Goal: Task Accomplishment & Management: Manage account settings

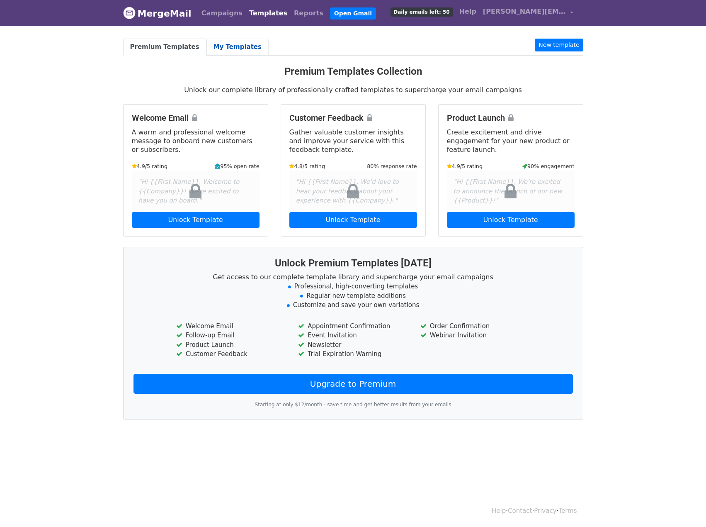
click at [237, 44] on link "My Templates" at bounding box center [238, 47] width 62 height 17
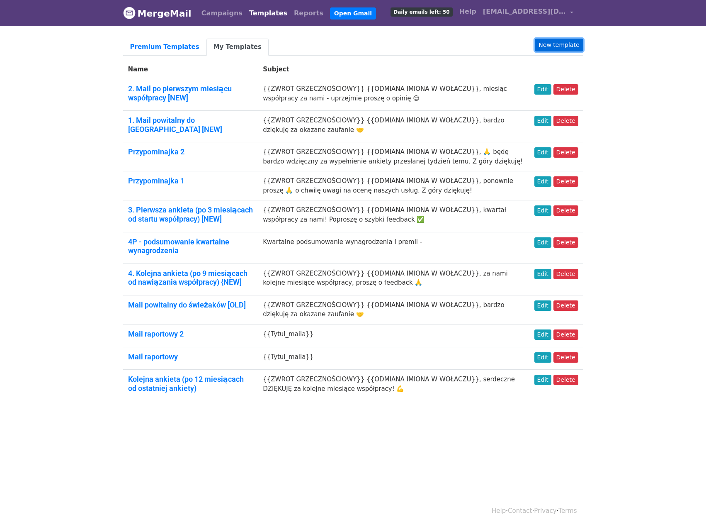
click at [558, 41] on link "New template" at bounding box center [559, 45] width 48 height 13
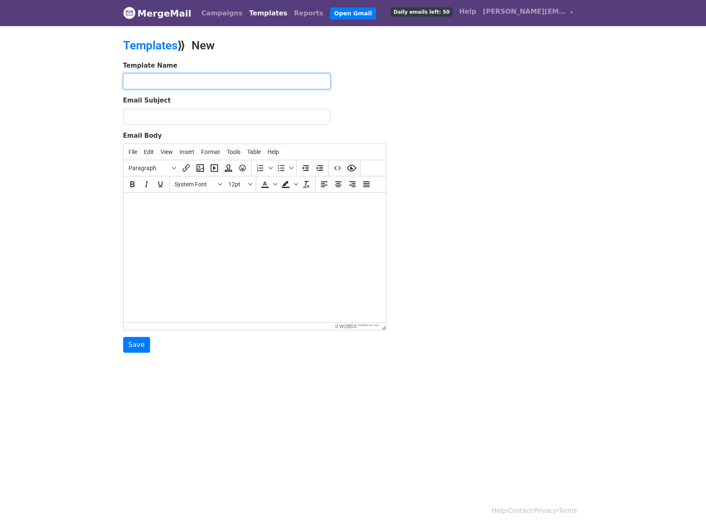
click at [186, 80] on input "text" at bounding box center [226, 81] width 207 height 16
click at [191, 84] on input "Testowyt" at bounding box center [226, 81] width 207 height 16
type input "Testowy"
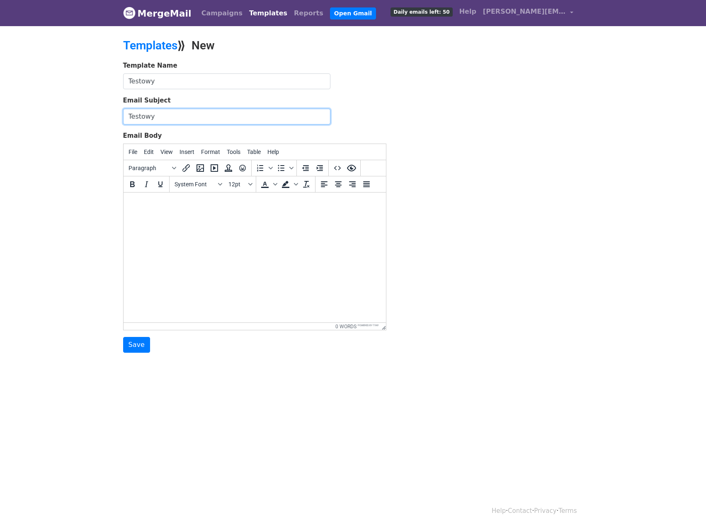
type input "Testowy"
click at [297, 215] on html at bounding box center [254, 203] width 263 height 22
click at [334, 166] on icon "Source code" at bounding box center [338, 168] width 10 height 10
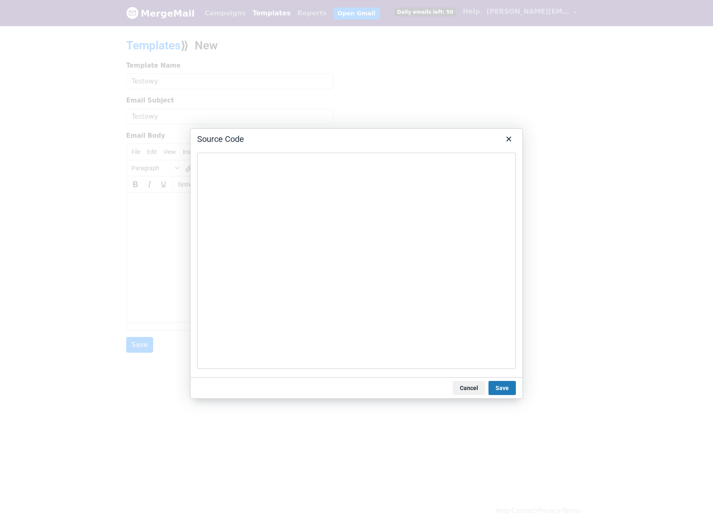
type textarea "<div class="mail-wrapper" style="" lang="und" dir="auto"> <table align="center"…"
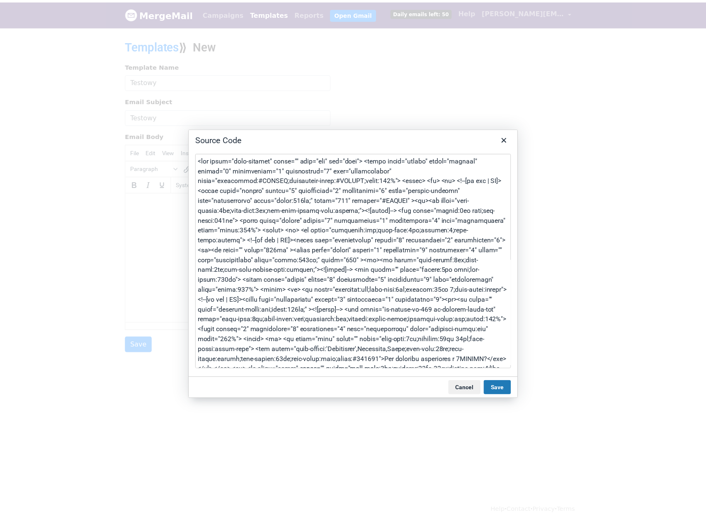
scroll to position [1090, 0]
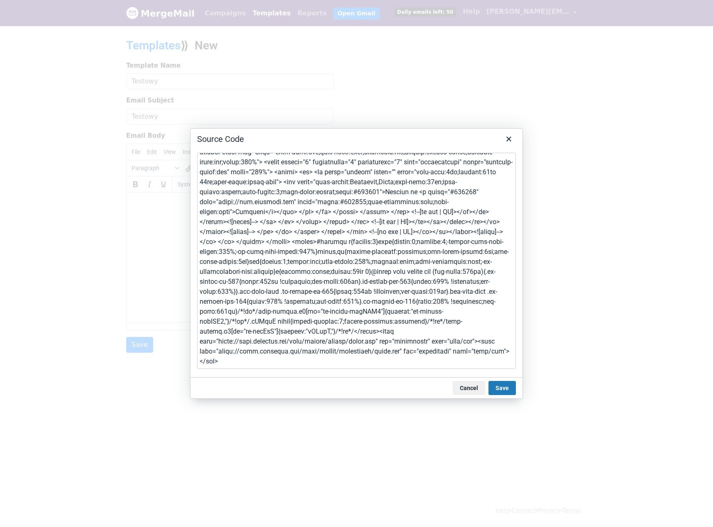
click at [498, 384] on button "Save" at bounding box center [501, 388] width 27 height 14
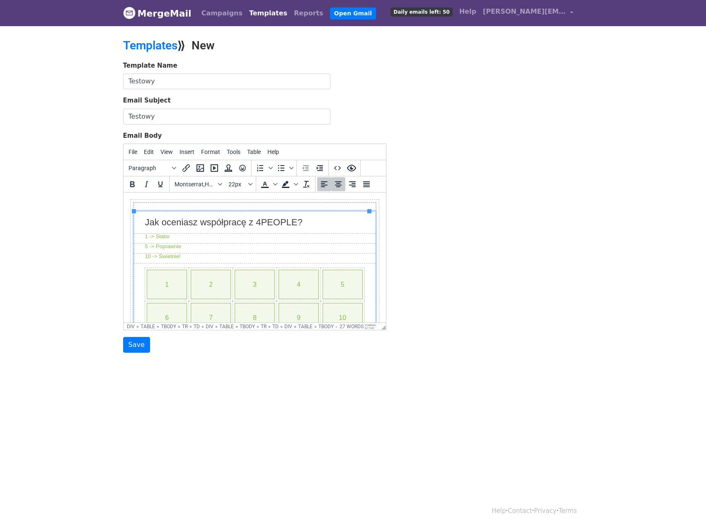
click at [190, 224] on div "Jak oceniasz współpracę z 4PEOPLE?" at bounding box center [254, 222] width 220 height 13
click at [213, 280] on link "2" at bounding box center [211, 284] width 34 height 9
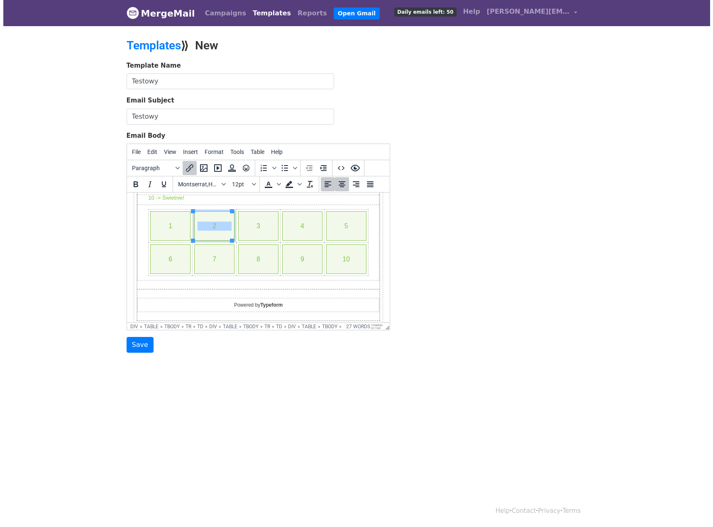
scroll to position [67, 0]
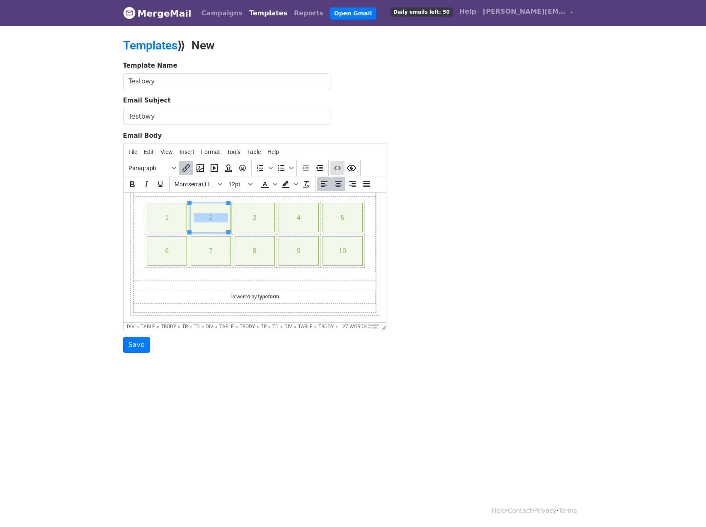
click at [336, 168] on icon "Source code" at bounding box center [338, 168] width 10 height 10
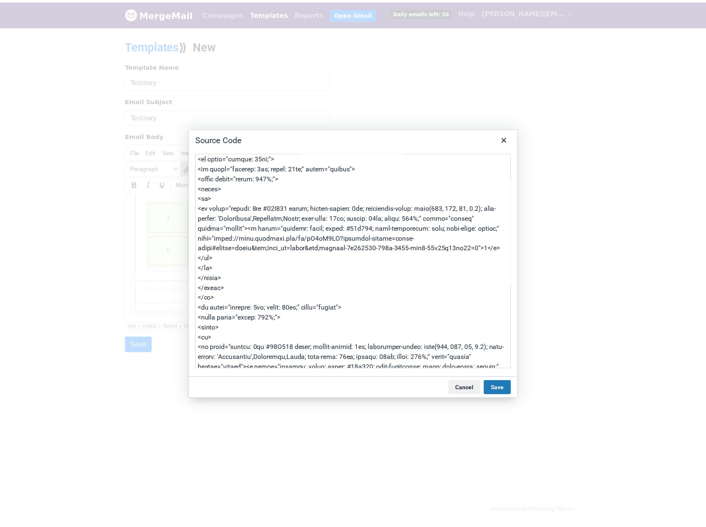
scroll to position [1361, 0]
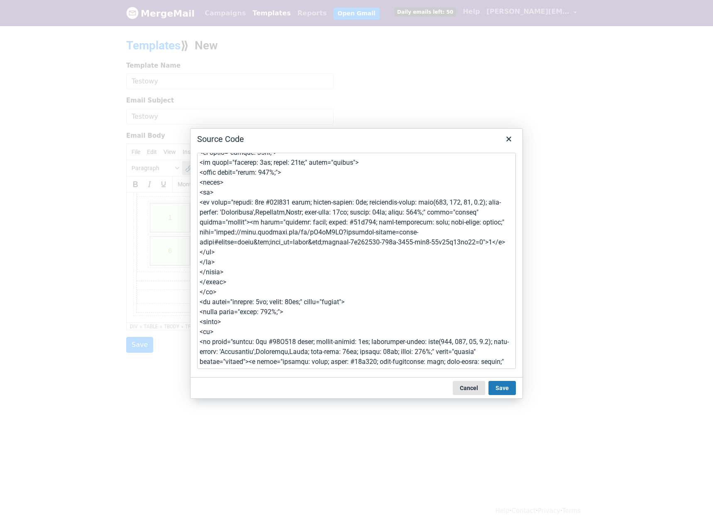
click at [467, 388] on button "Cancel" at bounding box center [468, 388] width 32 height 14
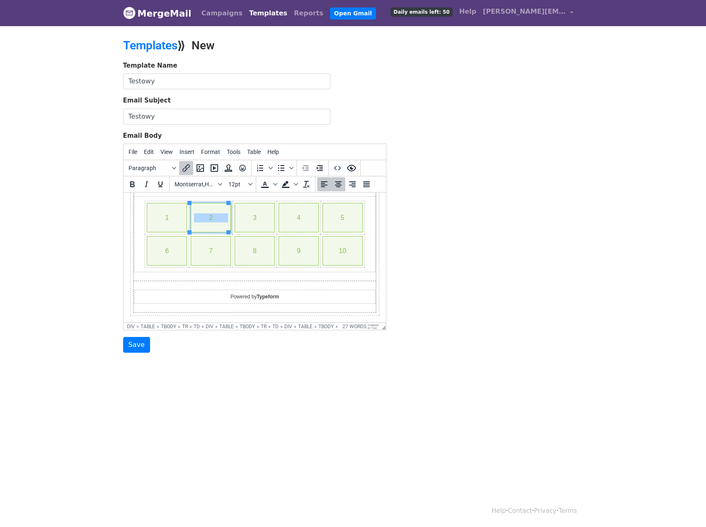
click at [465, 225] on div "Template Name Testowy Email Subject Testowy Email Body File Edit View Insert Fo…" at bounding box center [353, 207] width 473 height 292
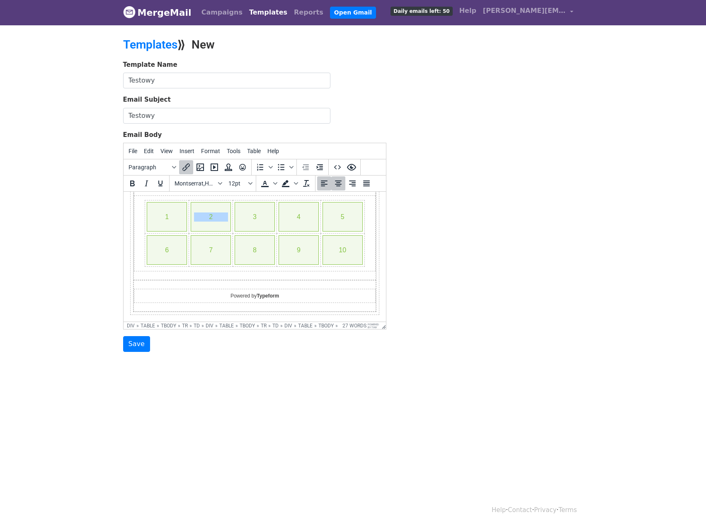
scroll to position [1, 0]
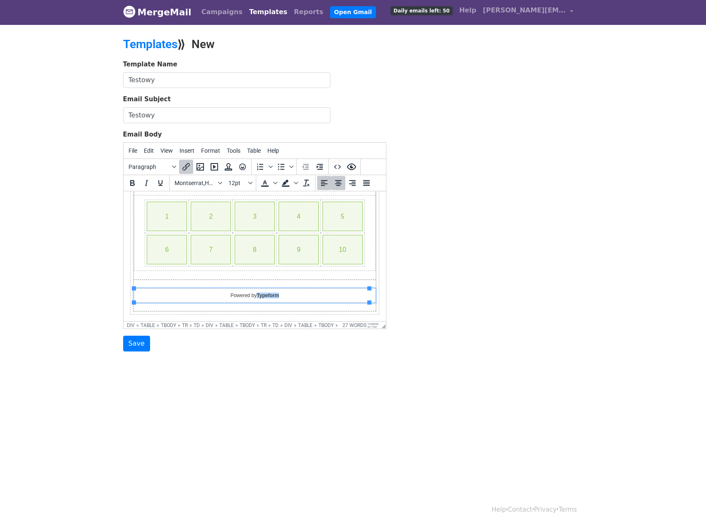
click at [302, 297] on div "Powered by Typeform﻿" at bounding box center [254, 295] width 220 height 5
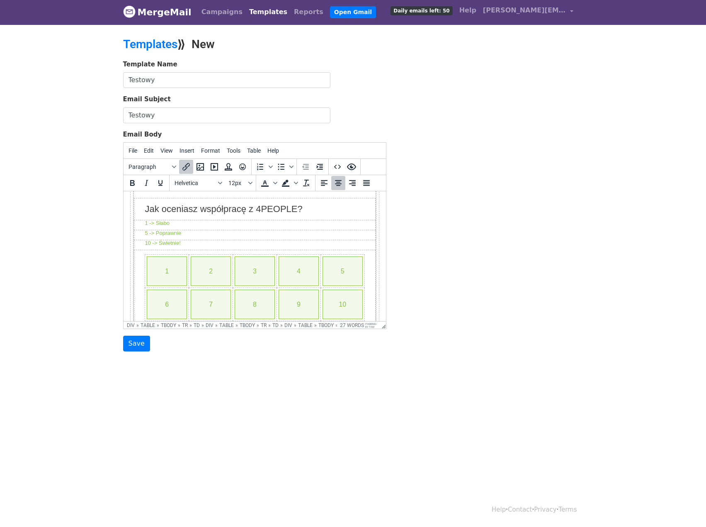
scroll to position [0, 0]
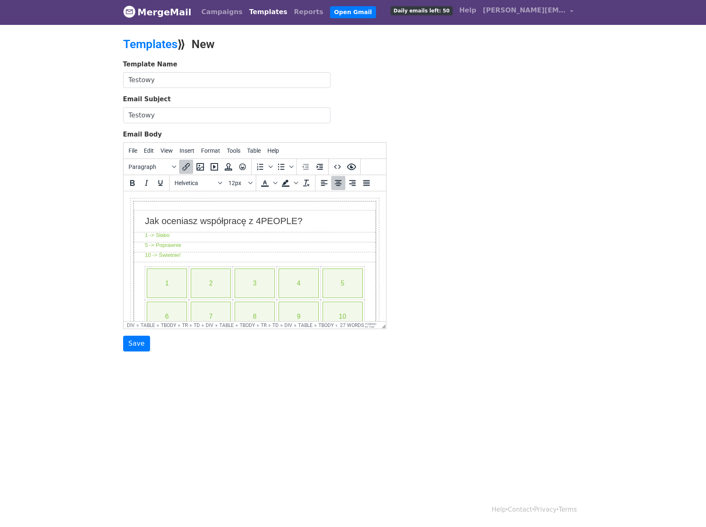
click at [310, 222] on div "Jak oceniasz współpracę z 4PEOPLE?" at bounding box center [254, 220] width 220 height 13
click at [319, 222] on div "Jak oceniasz współpracę z 4PEOPLE?" at bounding box center [254, 220] width 220 height 13
click at [260, 14] on link "Templates" at bounding box center [268, 12] width 45 height 17
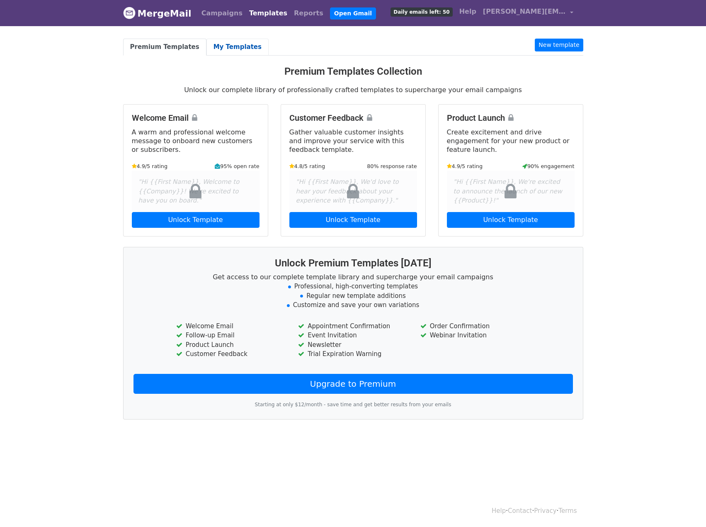
click at [221, 41] on link "My Templates" at bounding box center [238, 47] width 62 height 17
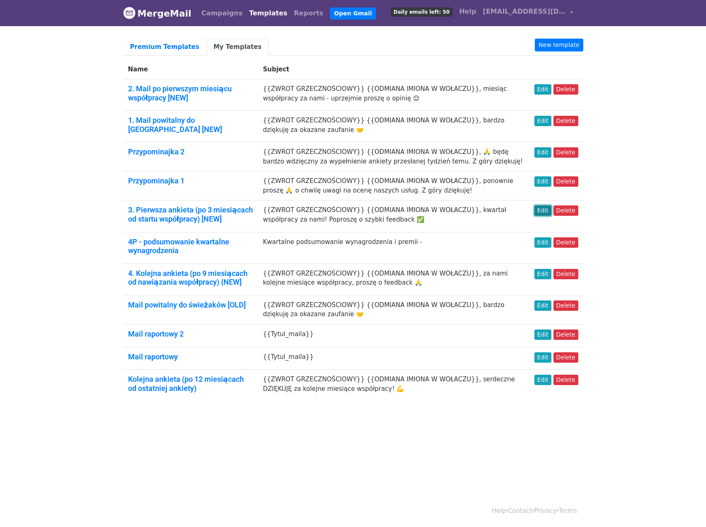
click at [547, 208] on link "Edit" at bounding box center [543, 210] width 17 height 10
click at [571, 39] on link "New template" at bounding box center [559, 45] width 48 height 13
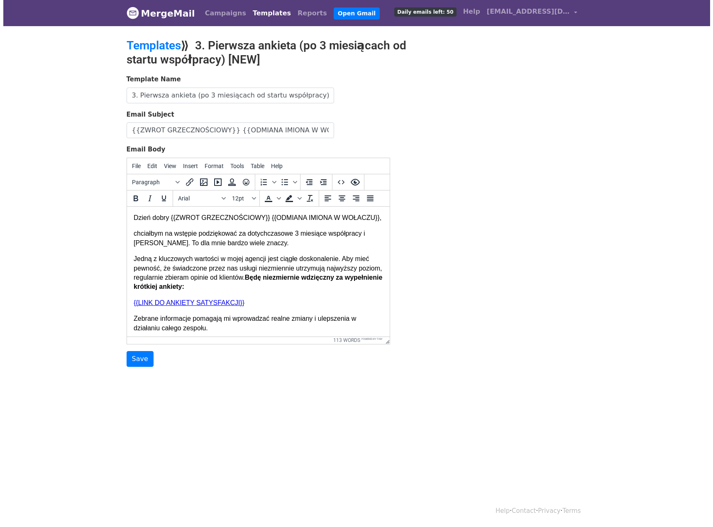
scroll to position [41, 0]
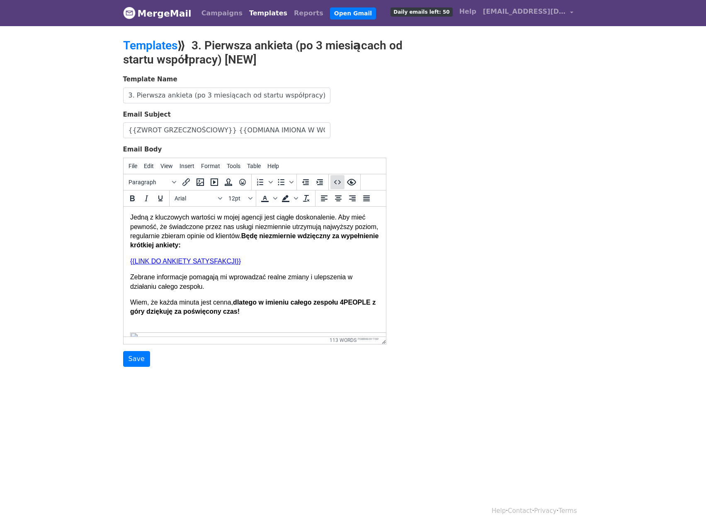
click at [339, 180] on icon "Source code" at bounding box center [337, 182] width 7 height 4
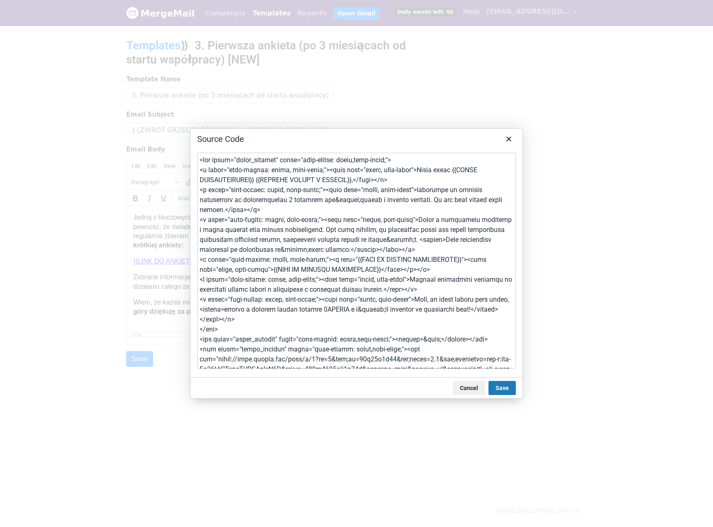
click at [338, 251] on textarea at bounding box center [356, 261] width 319 height 216
click at [471, 386] on button "Cancel" at bounding box center [468, 388] width 32 height 14
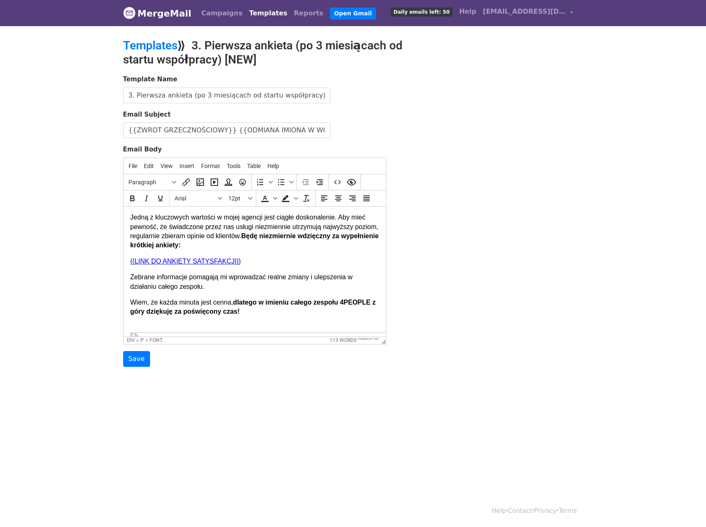
scroll to position [0, 0]
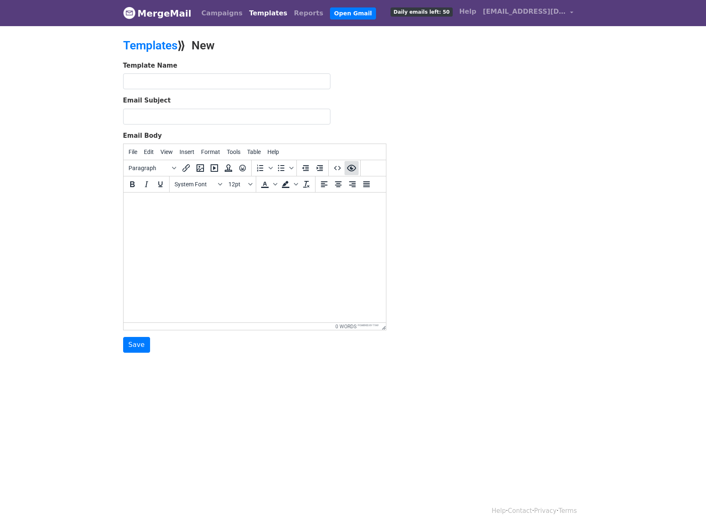
click at [351, 171] on icon "Preview" at bounding box center [352, 168] width 10 height 10
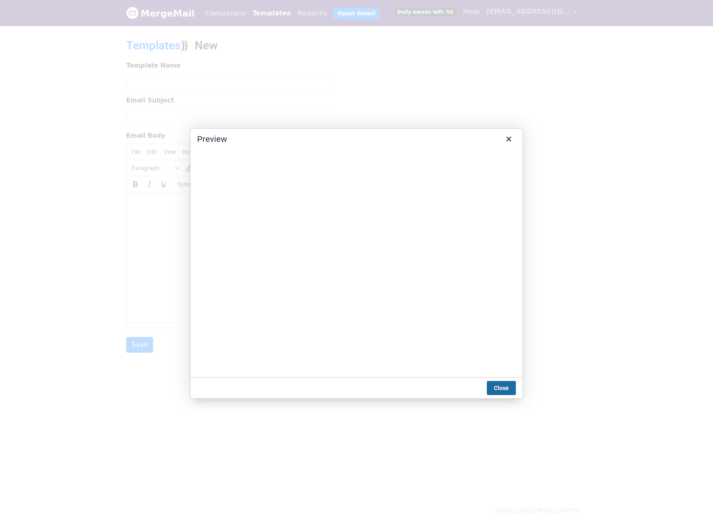
click at [502, 389] on button "Close" at bounding box center [500, 388] width 29 height 14
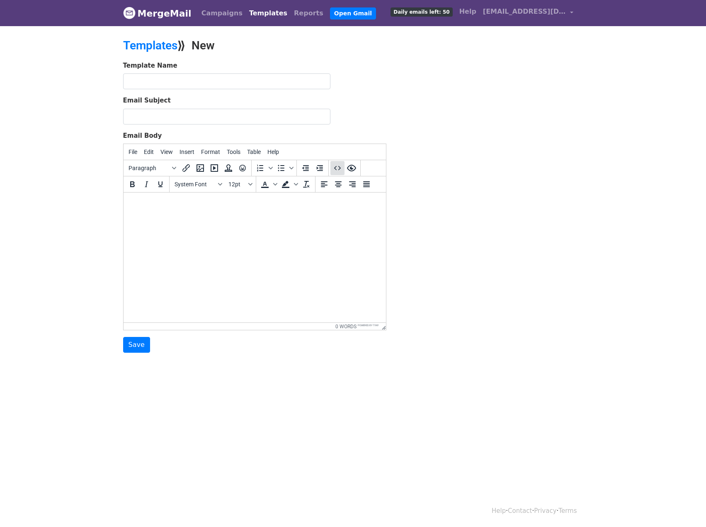
click at [340, 164] on icon "Source code" at bounding box center [338, 168] width 10 height 10
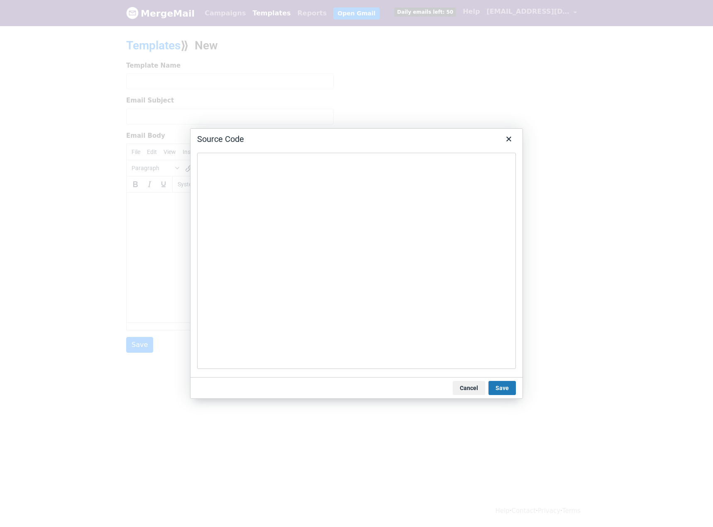
click at [323, 236] on textarea at bounding box center [356, 261] width 319 height 216
type textarea "<div class="gmail_default" style="font-family: arial,sans-serif;"> <p style="fo…"
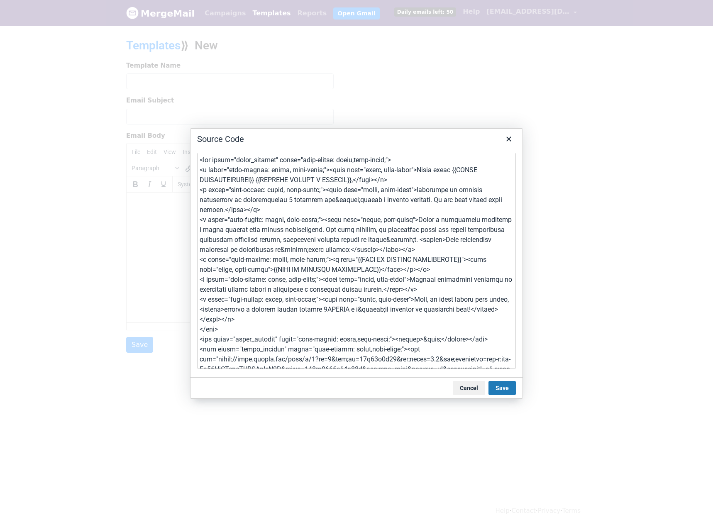
scroll to position [1090, 0]
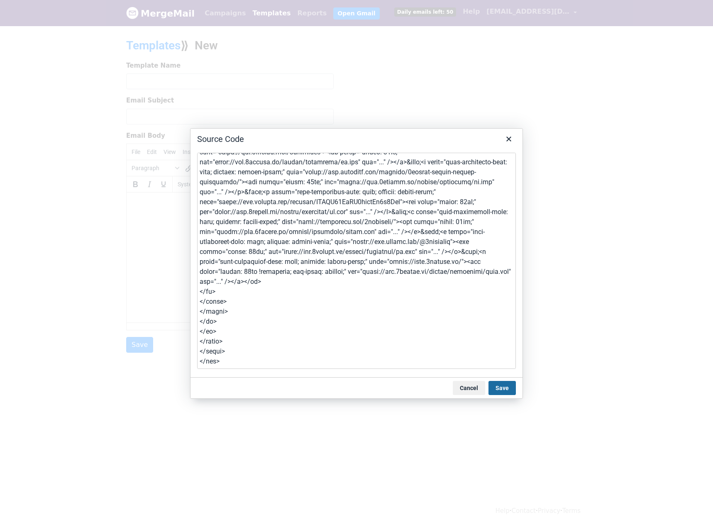
click at [505, 389] on button "Save" at bounding box center [501, 388] width 27 height 14
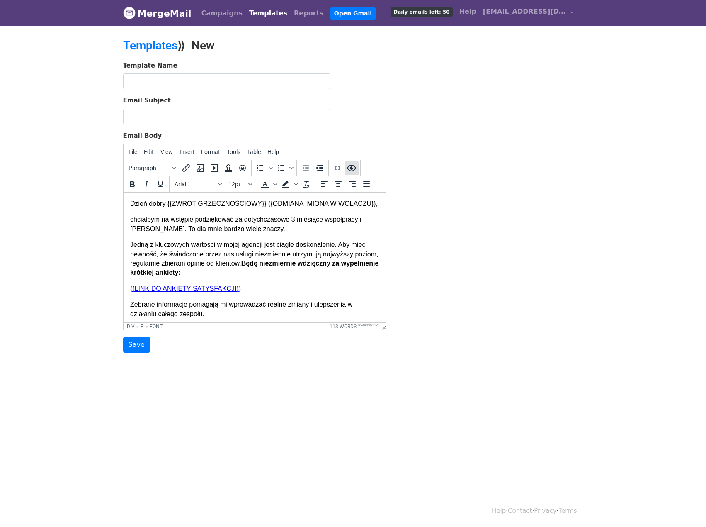
click at [354, 165] on icon "Preview" at bounding box center [351, 168] width 9 height 7
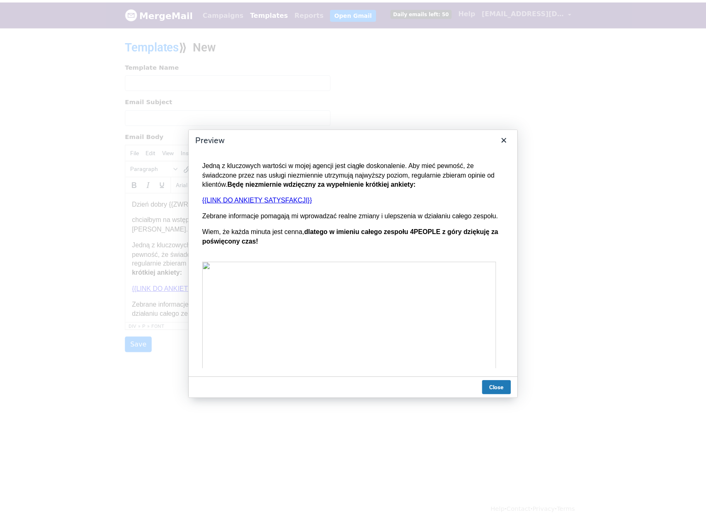
scroll to position [0, 0]
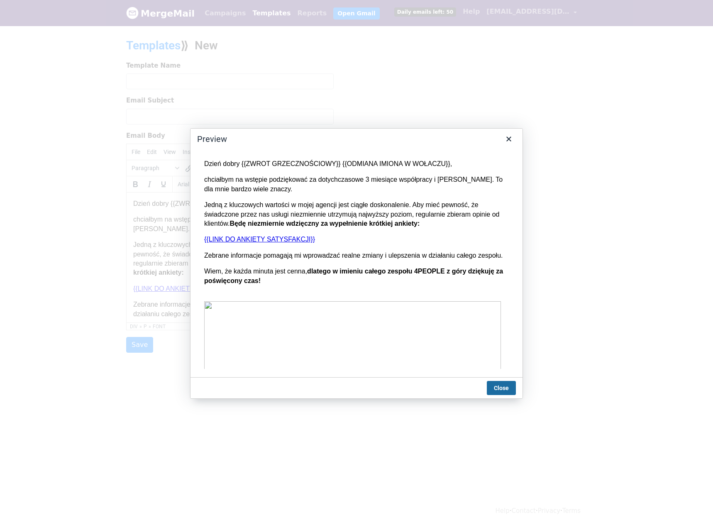
click at [500, 387] on button "Close" at bounding box center [500, 388] width 29 height 14
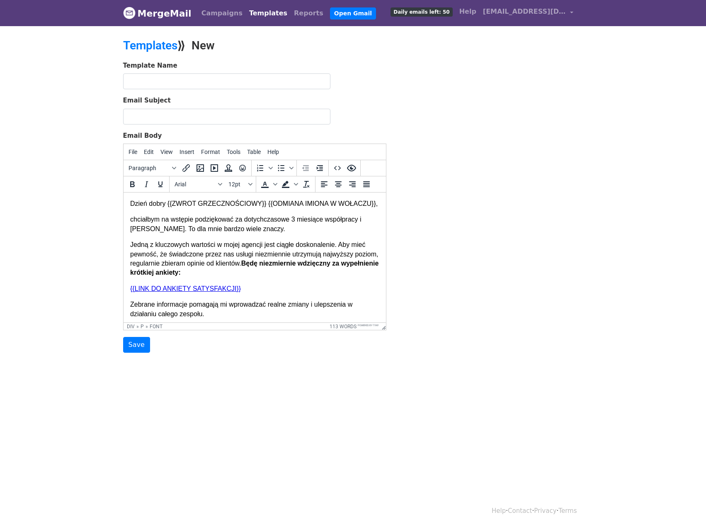
click at [284, 251] on font "Jedną z kluczowych wartości w mojej agencji jest ciągłe doskonalenie. Aby mieć …" at bounding box center [254, 258] width 248 height 35
click at [280, 288] on div "Dzień dobry {{ZWROT GRZECZNOŚCIOWY}} {{ODMIANA IMIONA W WOŁACZU}}, chciałbym na…" at bounding box center [254, 271] width 249 height 145
click at [270, 287] on div "Dzień dobry {{ZWROT GRZECZNOŚCIOWY}} {{ODMIANA IMIONA W WOŁACZU}}, chciałbym na…" at bounding box center [254, 271] width 249 height 145
click at [252, 293] on p "{{LINK DO ANKIETY SATYSFAKCJI}}﻿" at bounding box center [254, 288] width 249 height 9
drag, startPoint x: 257, startPoint y: 299, endPoint x: 113, endPoint y: 302, distance: 144.4
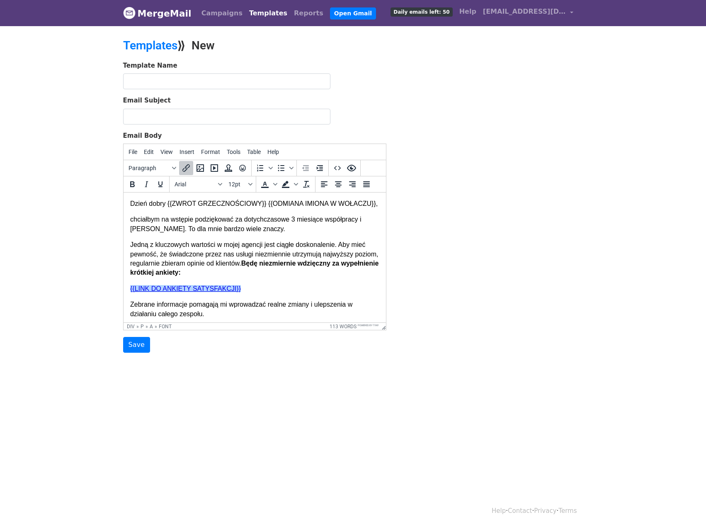
click at [123, 302] on html "Dzień dobry {{ZWROT GRZECZNOŚCIOWY}} {{ODMIANA IMIONA W WOŁACZU}}, chciałbym na…" at bounding box center [254, 446] width 263 height 508
click at [333, 170] on icon "Source code" at bounding box center [338, 168] width 10 height 10
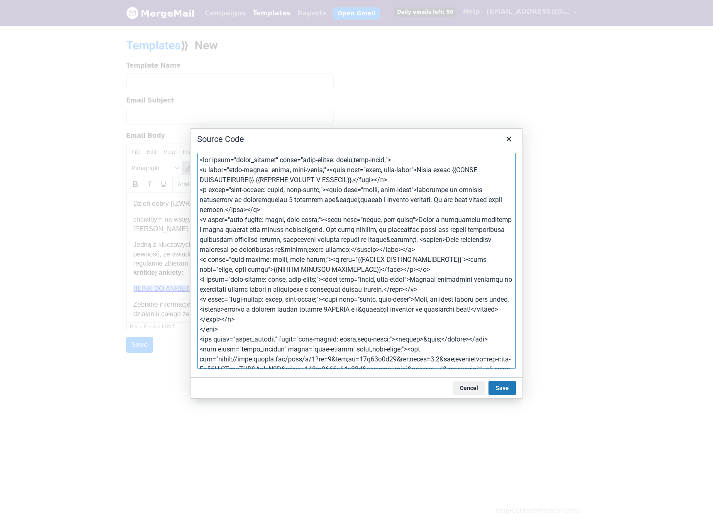
drag, startPoint x: 333, startPoint y: 272, endPoint x: 329, endPoint y: 272, distance: 4.2
click at [329, 272] on textarea at bounding box center [356, 261] width 319 height 216
click at [280, 261] on textarea at bounding box center [356, 261] width 319 height 216
drag, startPoint x: 397, startPoint y: 268, endPoint x: 174, endPoint y: 256, distance: 223.0
click at [174, 256] on div "Source Code Cancel Save" at bounding box center [356, 263] width 713 height 527
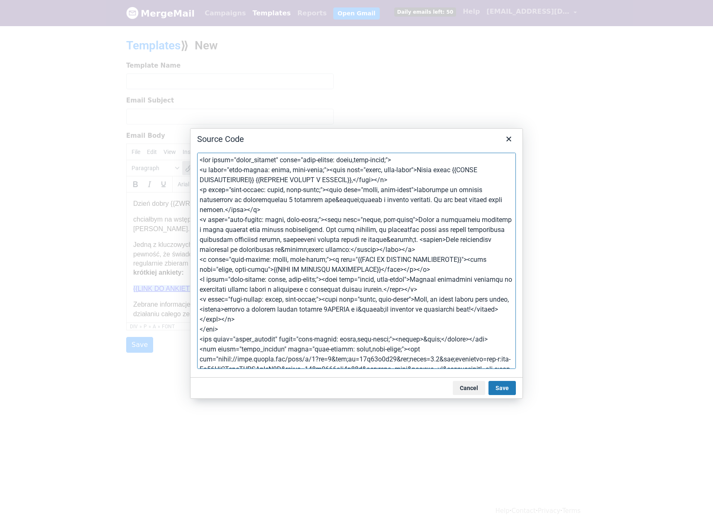
paste textarea "div class="mail-wrapper" style="" lang="und" dir="auto"> <table align="center" …"
type textarea "<div class="gmail_default" style="font-family: arial,sans-serif;"> <p style="fo…"
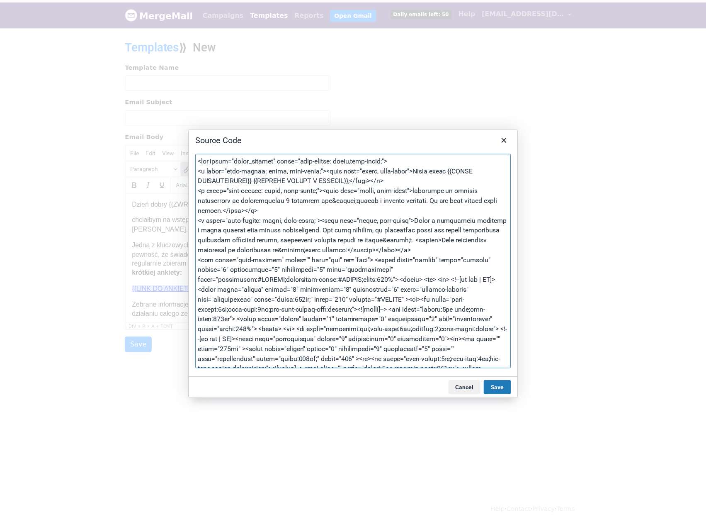
scroll to position [1199, 0]
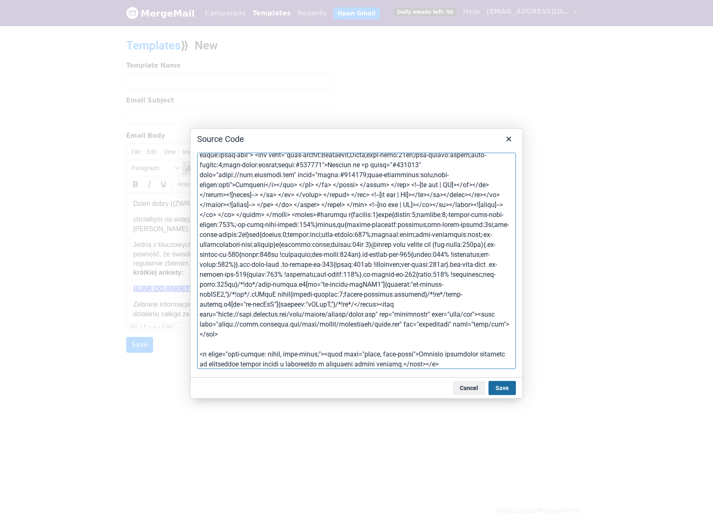
click at [499, 388] on button "Save" at bounding box center [501, 388] width 27 height 14
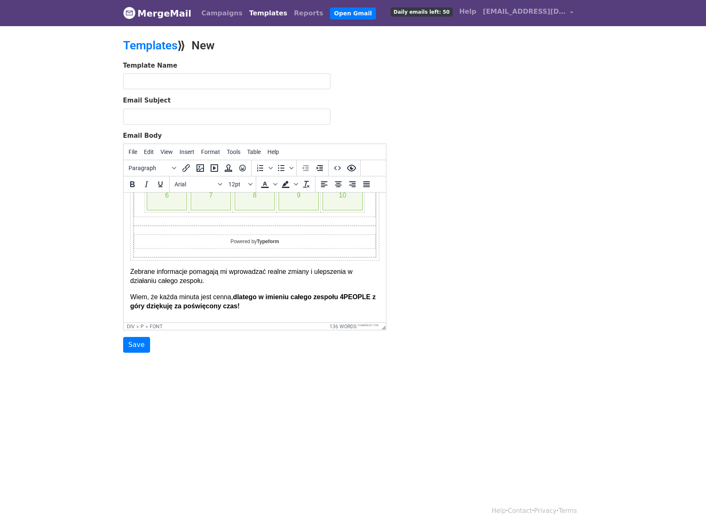
scroll to position [207, 0]
click at [338, 243] on div "Powered by Typeform" at bounding box center [254, 240] width 220 height 5
click at [355, 243] on div "Powered by Typeform﻿" at bounding box center [254, 240] width 220 height 5
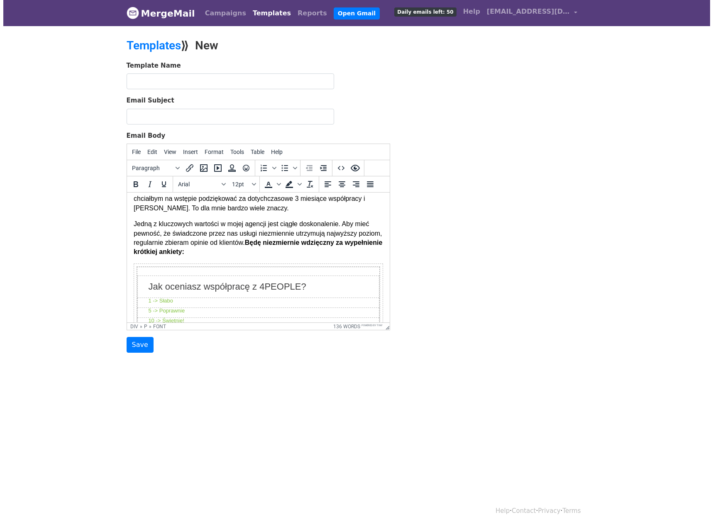
scroll to position [41, 0]
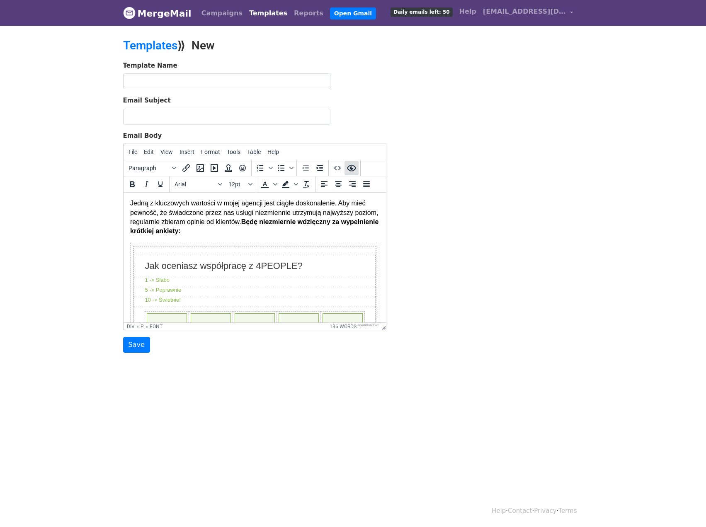
click at [356, 167] on icon "Preview" at bounding box center [352, 168] width 10 height 10
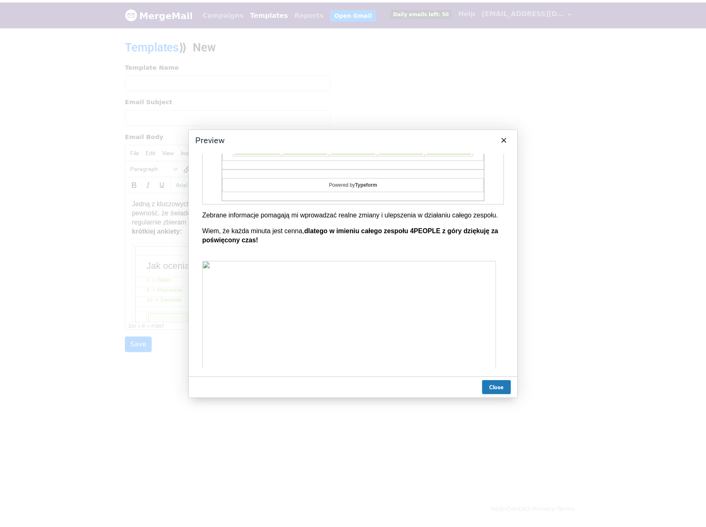
scroll to position [249, 0]
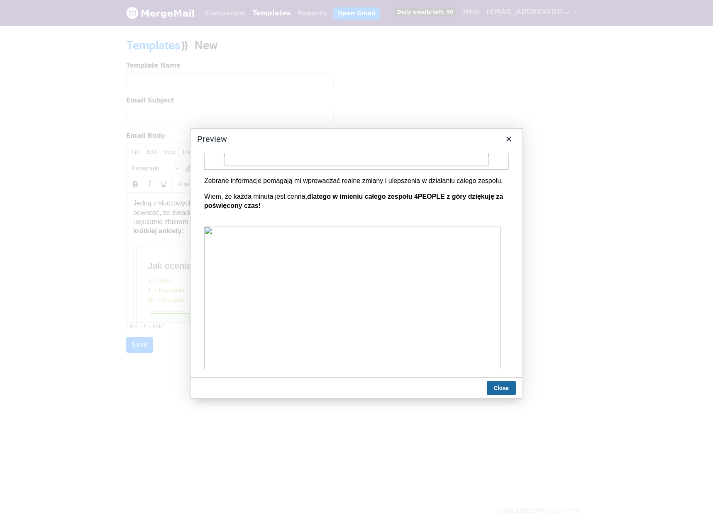
click at [511, 383] on button "Close" at bounding box center [500, 388] width 29 height 14
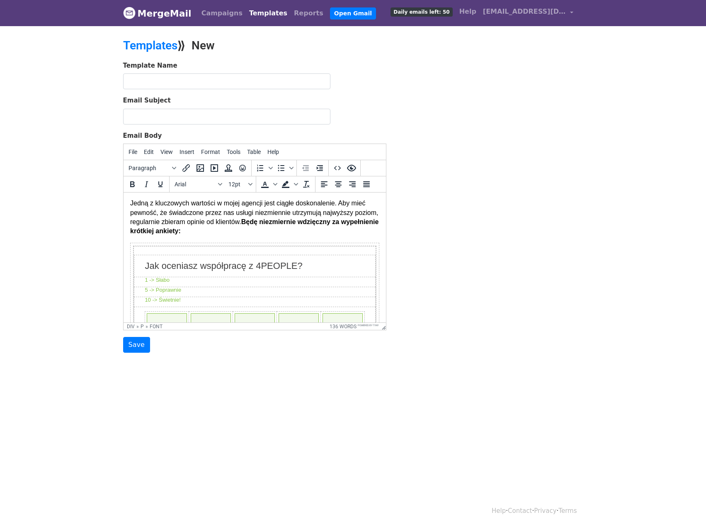
drag, startPoint x: 238, startPoint y: 82, endPoint x: 237, endPoint y: 78, distance: 4.2
click at [238, 81] on input "text" at bounding box center [226, 81] width 207 height 16
click at [209, 90] on form "Template Name Testowty Email Subject Email Body File Edit View Insert Format To…" at bounding box center [254, 207] width 263 height 292
click at [207, 83] on input "Testowty" at bounding box center [226, 81] width 207 height 16
type input "Testowy"
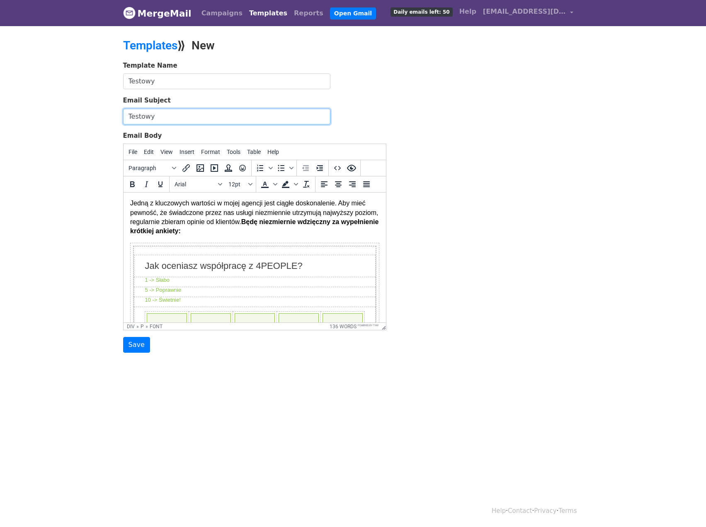
type input "Testowy"
click at [474, 128] on div "Template Name Testowy Email Subject Testowy Email Body File Edit View Insert Fo…" at bounding box center [353, 207] width 473 height 292
click at [142, 345] on input "Save" at bounding box center [136, 345] width 27 height 16
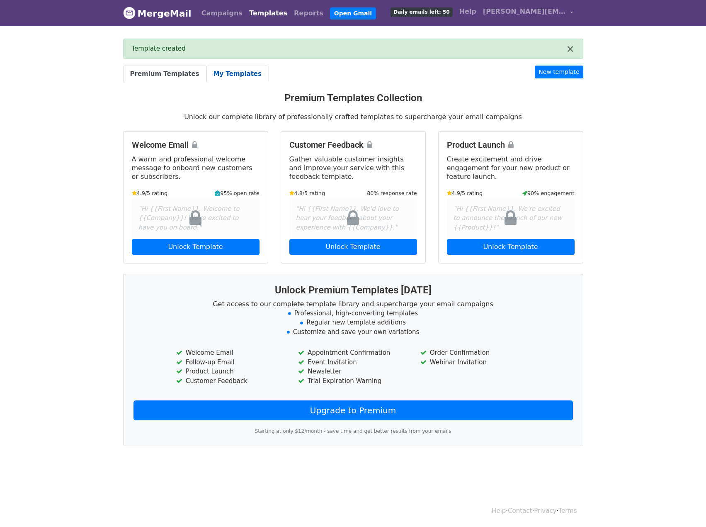
click at [236, 72] on link "My Templates" at bounding box center [238, 74] width 62 height 17
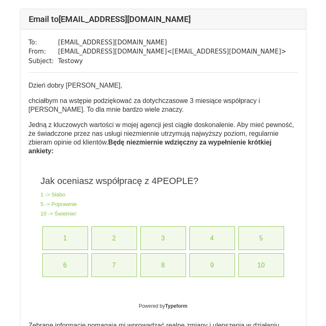
scroll to position [39, 0]
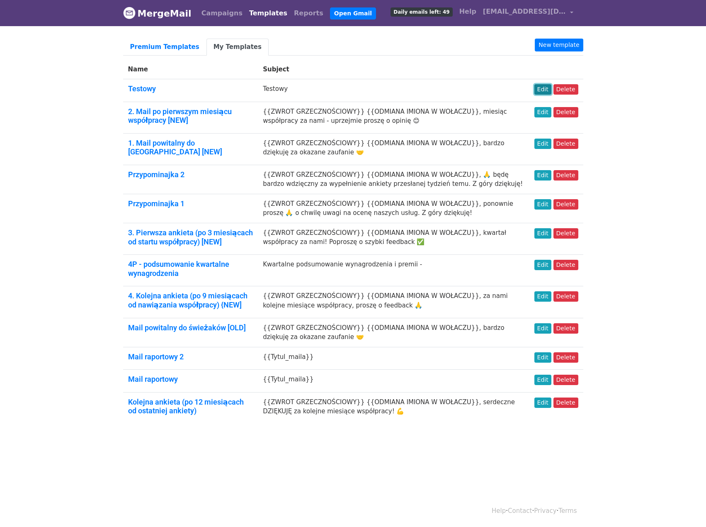
click at [545, 90] on link "Edit" at bounding box center [543, 89] width 17 height 10
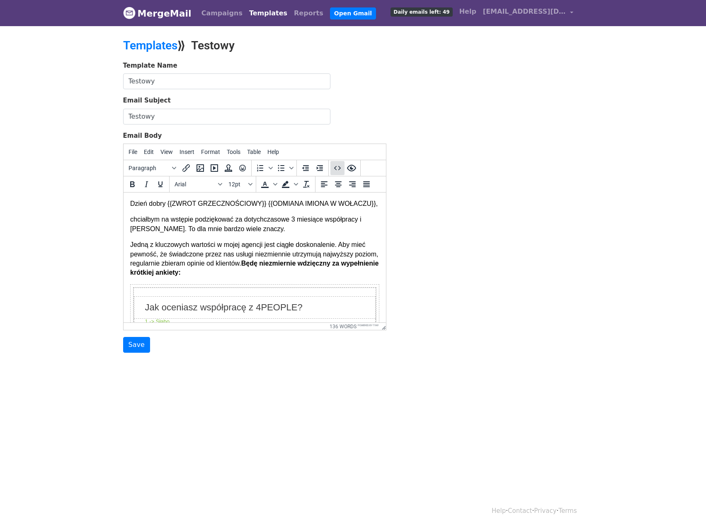
click at [335, 166] on icon "Source code" at bounding box center [338, 168] width 10 height 10
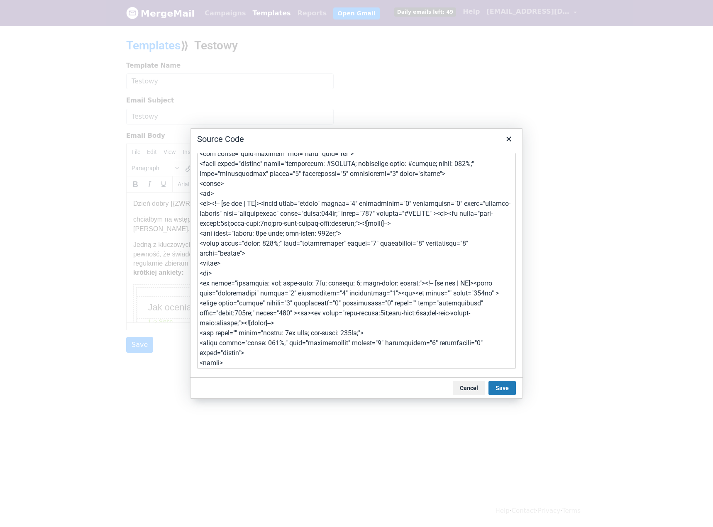
scroll to position [41, 0]
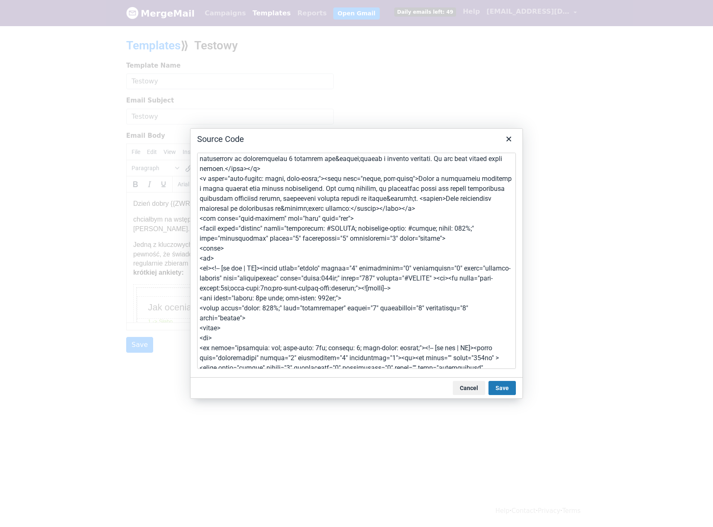
drag, startPoint x: 232, startPoint y: 298, endPoint x: 191, endPoint y: 214, distance: 93.5
click at [191, 214] on div at bounding box center [356, 261] width 332 height 231
type textarea "<div class="gmail_default" style="font-family: arial,sans-serif;"> <p style="fo…"
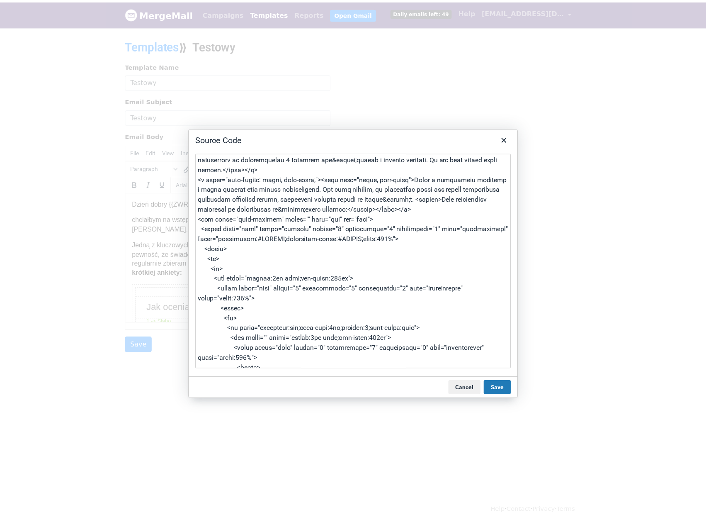
scroll to position [2264, 0]
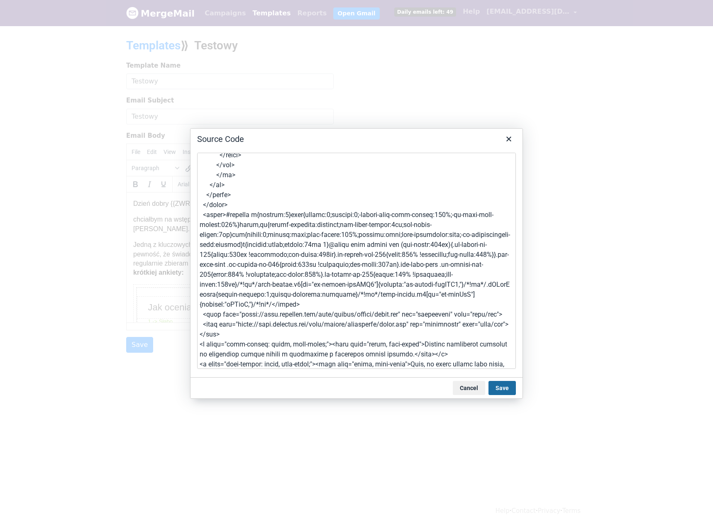
click at [506, 384] on button "Save" at bounding box center [501, 388] width 27 height 14
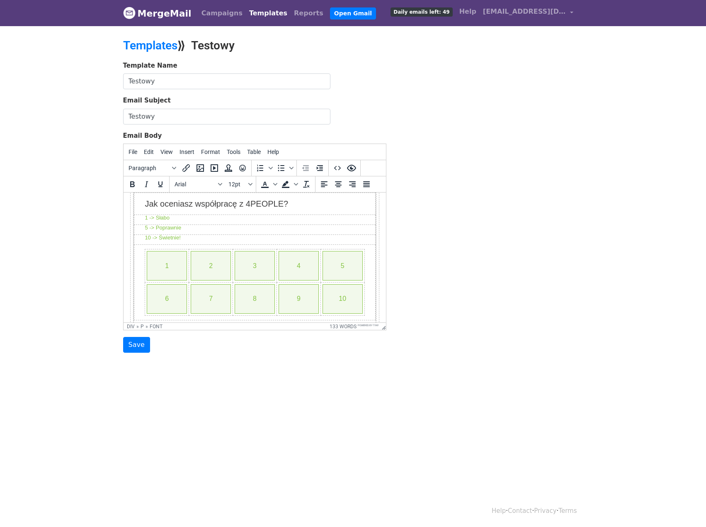
scroll to position [83, 0]
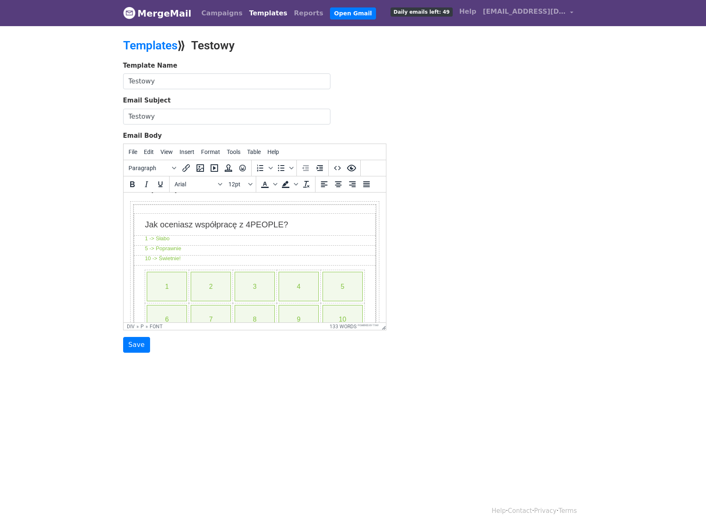
click at [253, 231] on div "Jak oceniasz współpracę z 4PEOPLE?" at bounding box center [254, 224] width 220 height 13
click at [274, 231] on div "Jak oceniasz współpracę z 4PEOPLE?" at bounding box center [254, 224] width 220 height 13
click at [291, 231] on div "Jak oceniasz współpracę z 4PEOPLE?" at bounding box center [254, 224] width 220 height 13
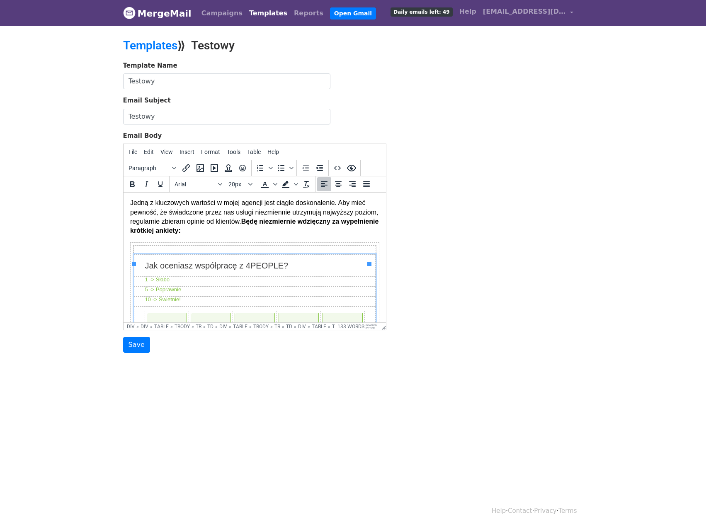
scroll to position [41, 0]
click at [228, 231] on font "Jedną z kluczowych wartości w mojej agencji jest ciągłe doskonalenie. Aby mieć …" at bounding box center [254, 216] width 248 height 35
click at [226, 220] on font "Jedną z kluczowych wartości w mojej agencji jest ciągłe doskonalenie. Aby mieć …" at bounding box center [254, 216] width 248 height 35
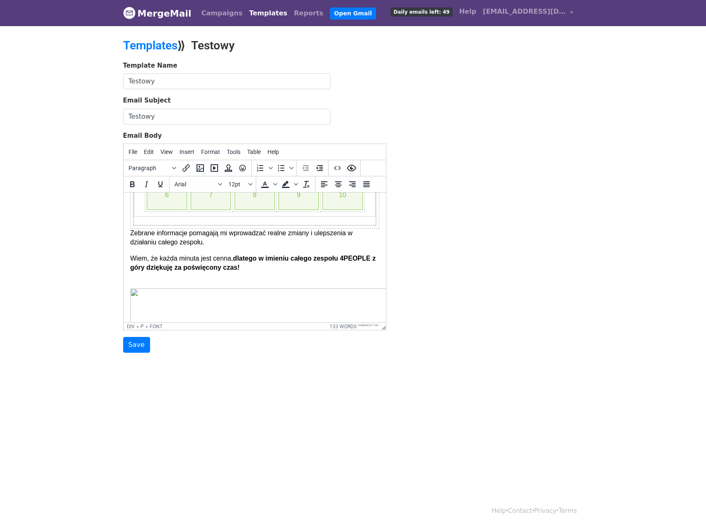
scroll to position [166, 0]
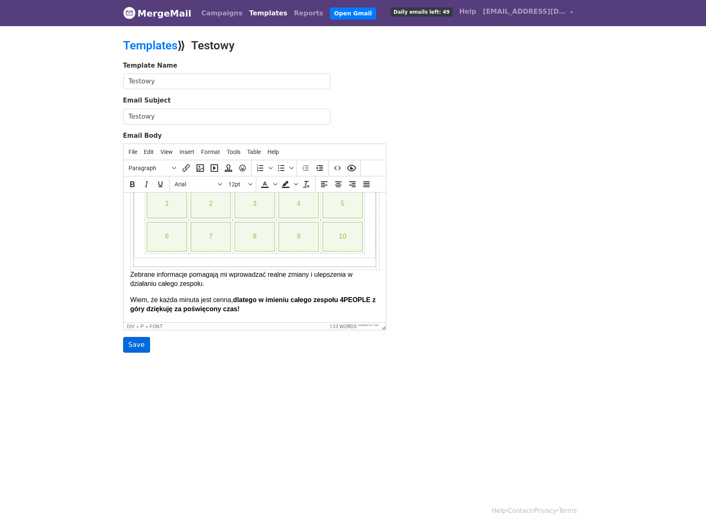
click at [129, 350] on input "Save" at bounding box center [136, 345] width 27 height 16
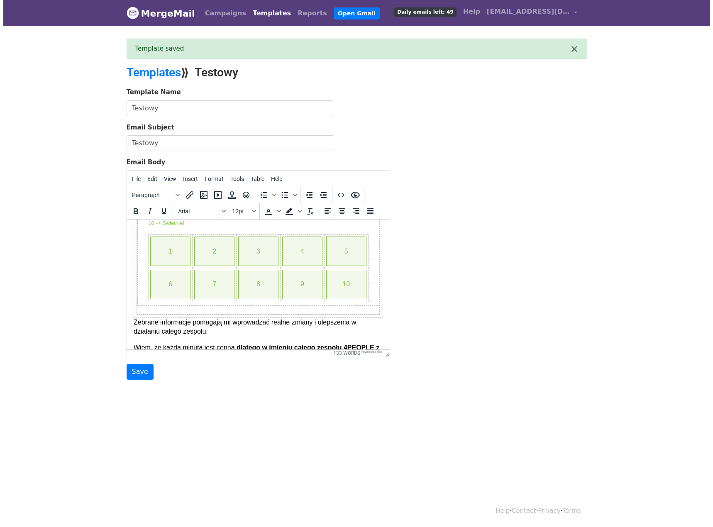
scroll to position [114, 0]
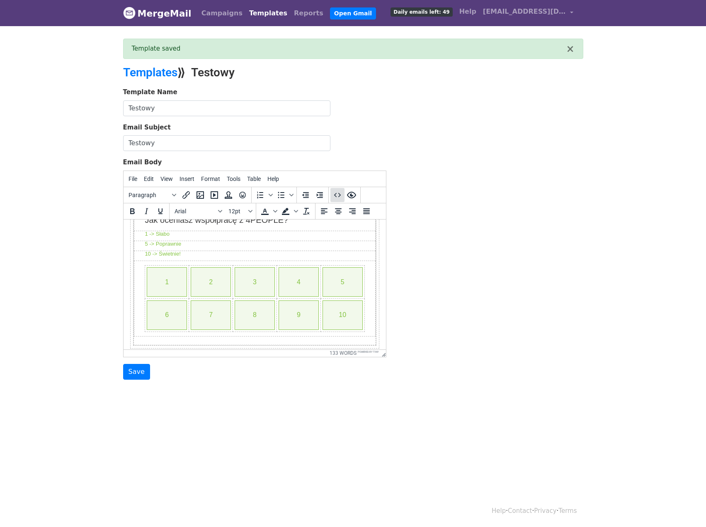
click at [339, 194] on icon "Source code" at bounding box center [338, 195] width 10 height 10
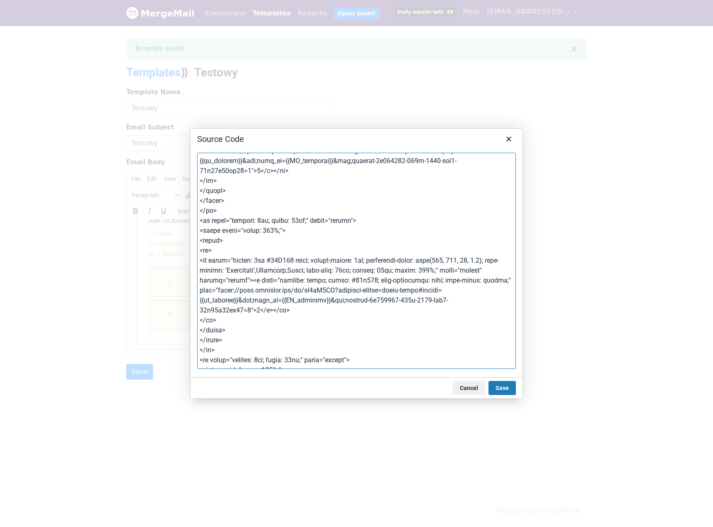
scroll to position [747, 0]
click at [501, 387] on button "Save" at bounding box center [501, 388] width 27 height 14
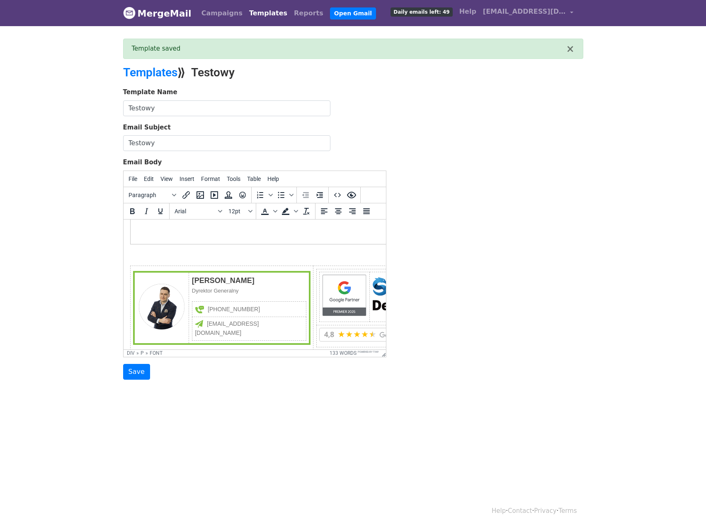
scroll to position [529, 0]
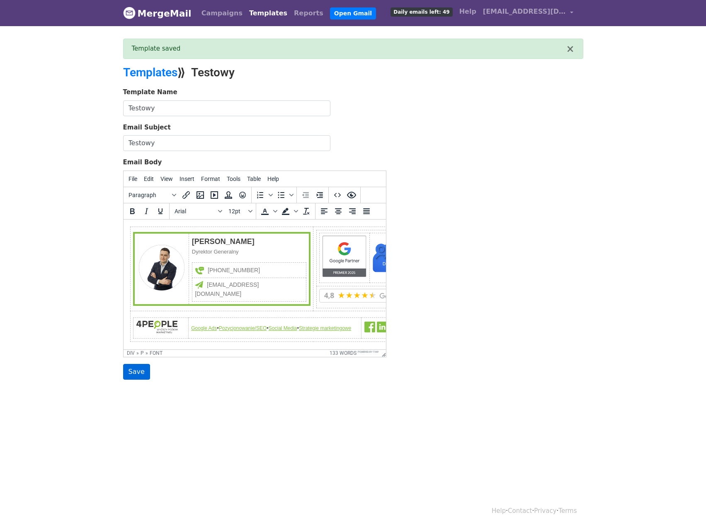
click at [134, 373] on input "Save" at bounding box center [136, 372] width 27 height 16
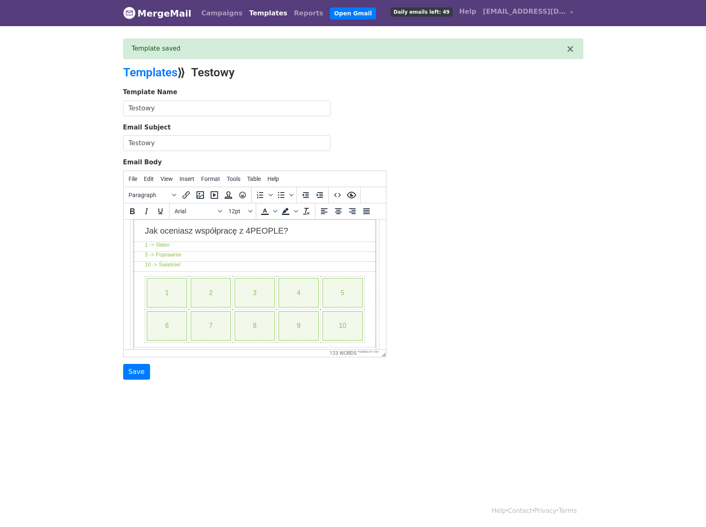
scroll to position [83, 0]
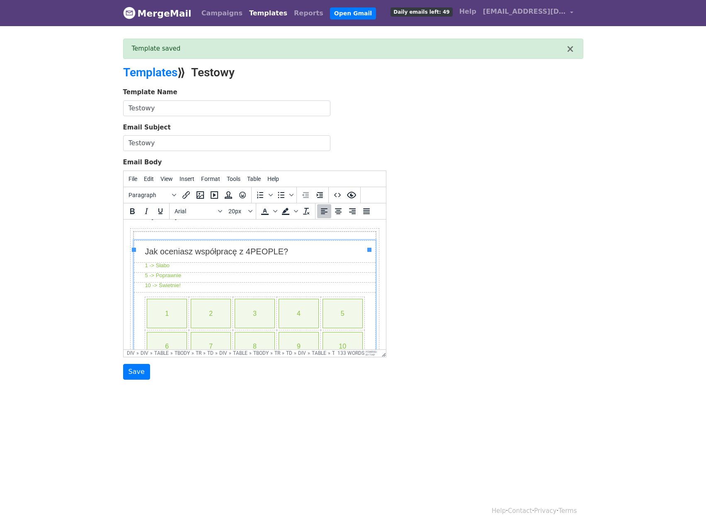
click at [288, 258] on div "Jak oceniasz współpracę z 4PEOPLE?" at bounding box center [254, 250] width 220 height 13
drag, startPoint x: 288, startPoint y: 264, endPoint x: 139, endPoint y: 263, distance: 148.9
click at [139, 262] on td "Jak oceniasz współpracę z 4PEOPLE?" at bounding box center [254, 251] width 241 height 22
click at [277, 216] on span "Text color" at bounding box center [275, 211] width 7 height 14
click at [358, 254] on div "Jak oceniasz współpracę z 4PEOPLE?" at bounding box center [254, 250] width 220 height 13
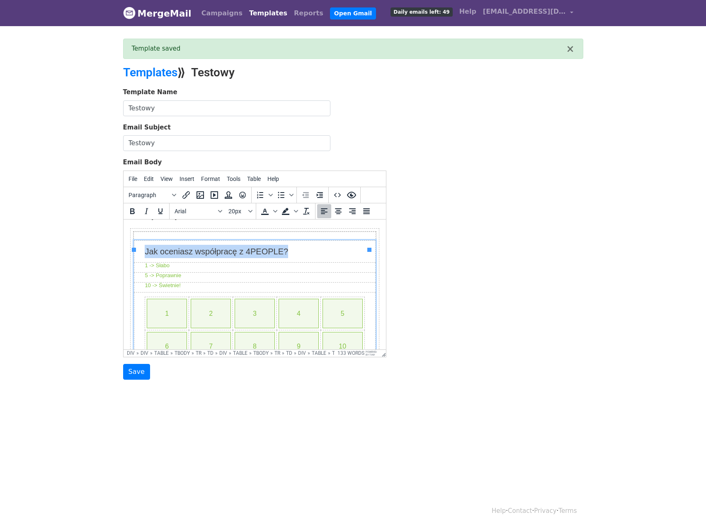
drag, startPoint x: 304, startPoint y: 259, endPoint x: 134, endPoint y: 266, distance: 170.2
click at [134, 262] on td "Jak oceniasz współpracę z 4PEOPLE?" at bounding box center [254, 251] width 241 height 22
click at [272, 211] on span "Text color" at bounding box center [275, 211] width 7 height 14
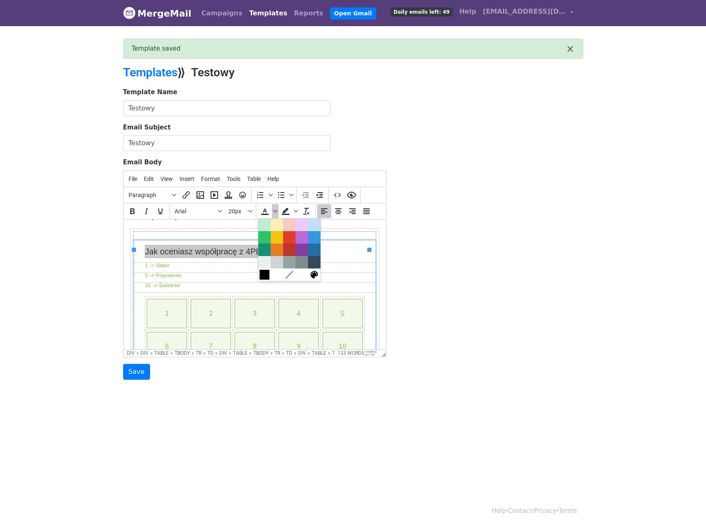
click at [266, 275] on div at bounding box center [265, 275] width 10 height 10
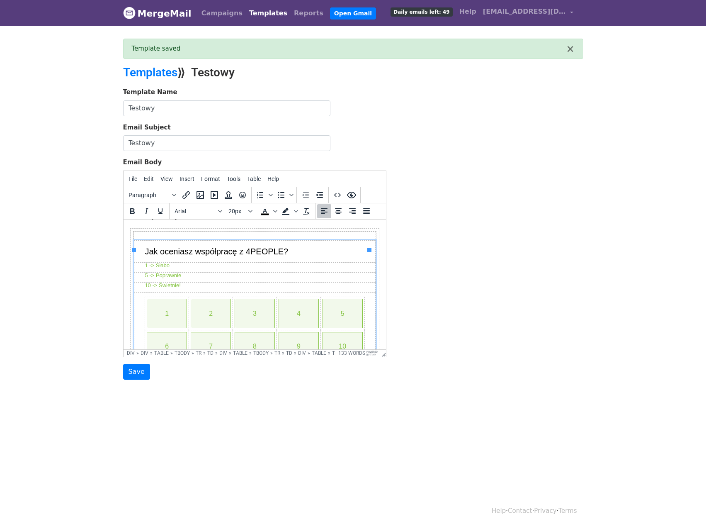
click at [319, 258] on div "Jak oceniasz współpracę z 4PEOPLE?" at bounding box center [254, 250] width 220 height 13
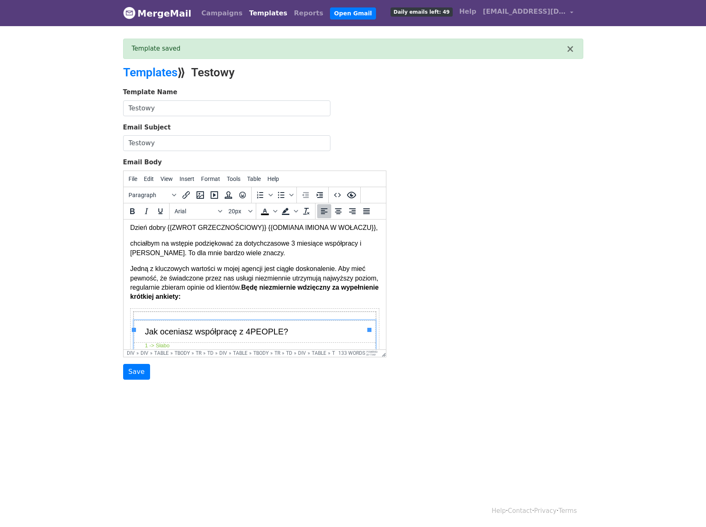
scroll to position [0, 0]
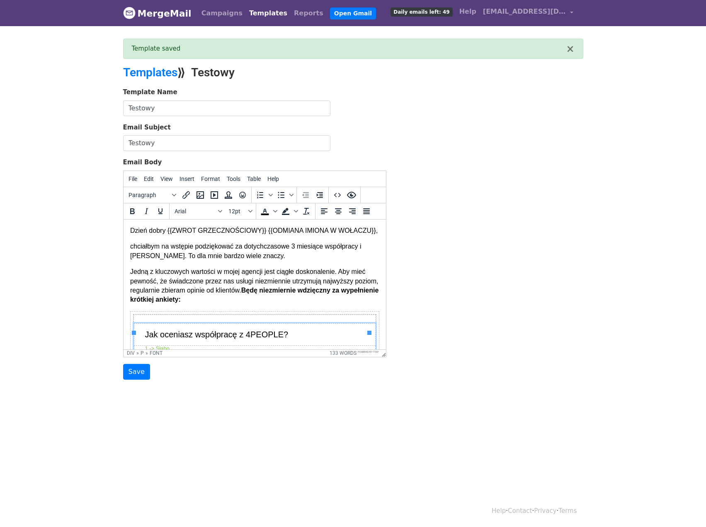
click at [268, 289] on font "Jedną z kluczowych wartości w mojej agencji jest ciągłe doskonalenie. Aby mieć …" at bounding box center [254, 285] width 248 height 35
click at [273, 304] on p "Jedną z kluczowych wartości w mojej agencji jest ciągłe doskonalenie. Aby mieć …" at bounding box center [254, 285] width 249 height 37
click at [277, 296] on strong "Będę niezmiernie wdzięczny za wypełnienie krótkiej ankiety:" at bounding box center [254, 294] width 248 height 16
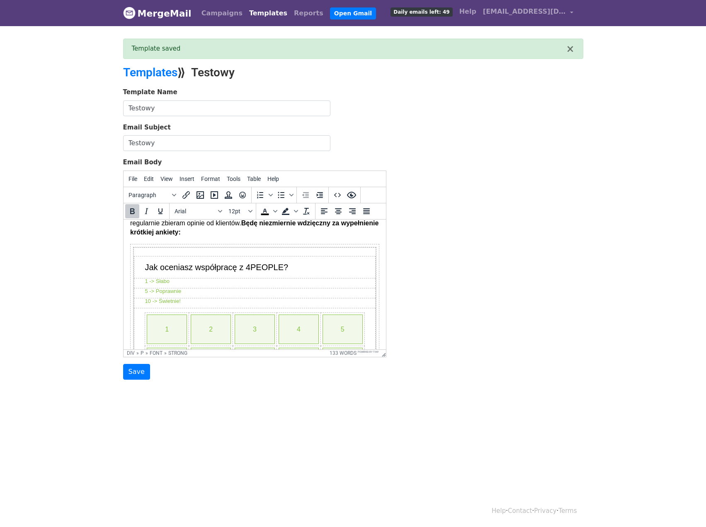
scroll to position [83, 0]
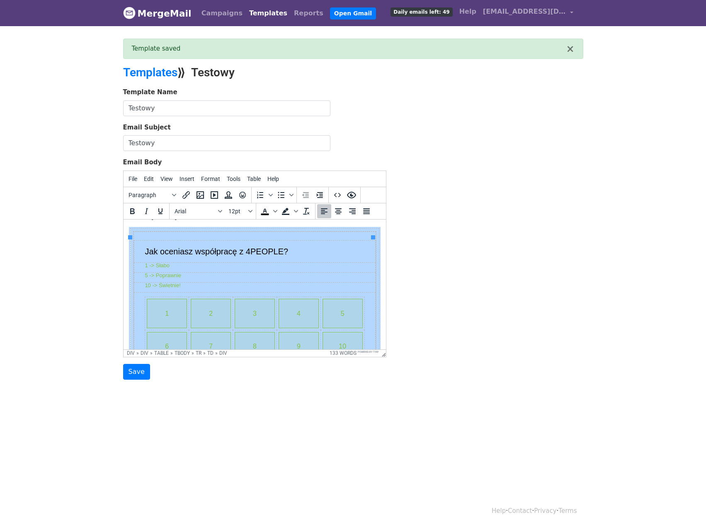
drag, startPoint x: 297, startPoint y: 260, endPoint x: 131, endPoint y: 261, distance: 165.9
click at [131, 261] on td "Jak oceniasz współpracę z 4PEOPLE? 1 -> Słabo 5 -> Poprawnie 10 -> Świetnie! 1 …" at bounding box center [254, 303] width 249 height 151
click at [220, 250] on td "Jak oceniasz współpracę z 4PEOPLE?" at bounding box center [254, 251] width 241 height 22
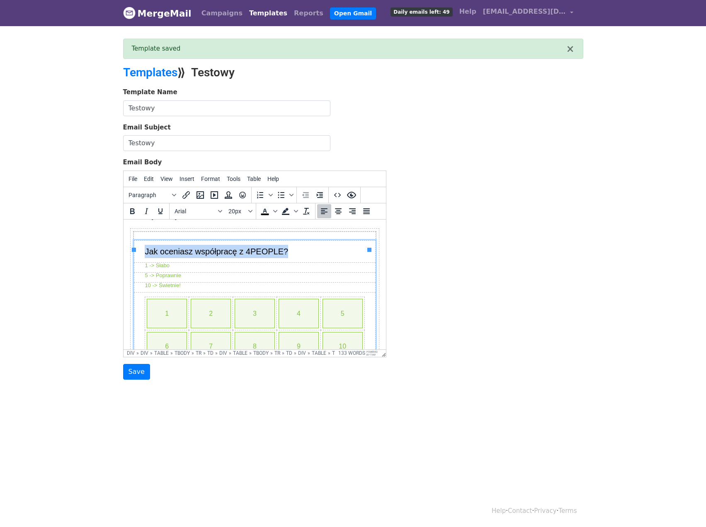
drag, startPoint x: 288, startPoint y: 260, endPoint x: 145, endPoint y: 266, distance: 143.6
click at [145, 258] on div "Jak oceniasz współpracę z 4PEOPLE?" at bounding box center [254, 250] width 220 height 13
click at [437, 255] on div "Template Name Testowy Email Subject Testowy Email Body File Edit View Insert Fo…" at bounding box center [353, 234] width 473 height 292
click at [453, 256] on div "Template Name Testowy Email Subject Testowy Email Body File Edit View Insert Fo…" at bounding box center [353, 234] width 473 height 292
click at [157, 67] on link "Templates" at bounding box center [150, 73] width 54 height 14
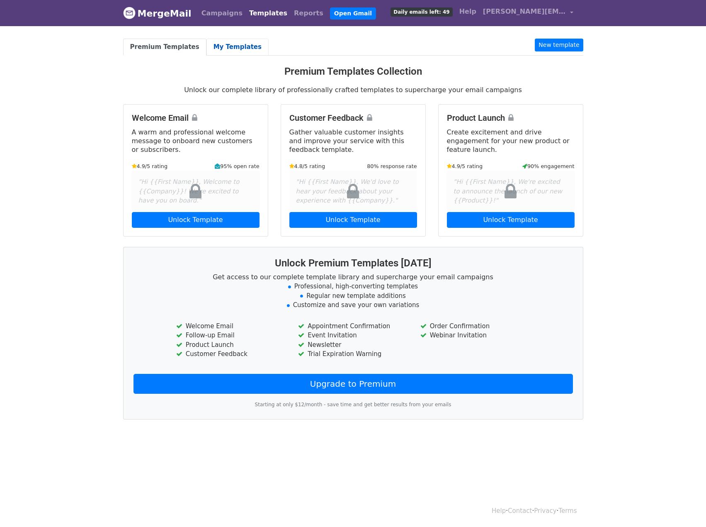
click at [229, 46] on link "My Templates" at bounding box center [238, 47] width 62 height 17
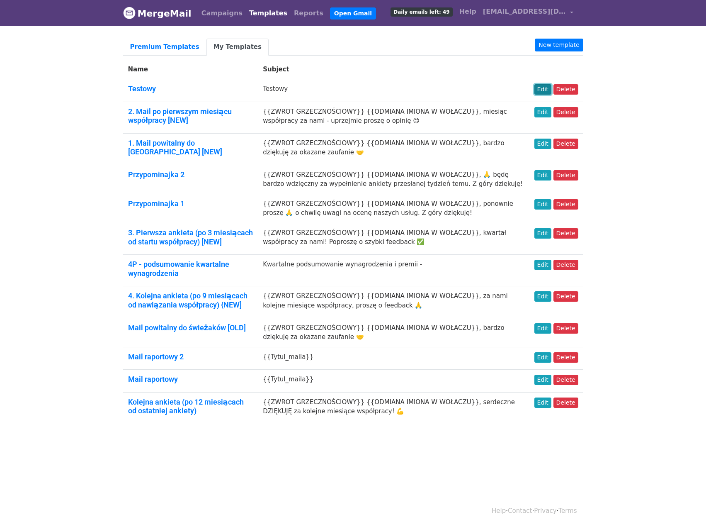
click at [547, 87] on link "Edit" at bounding box center [543, 89] width 17 height 10
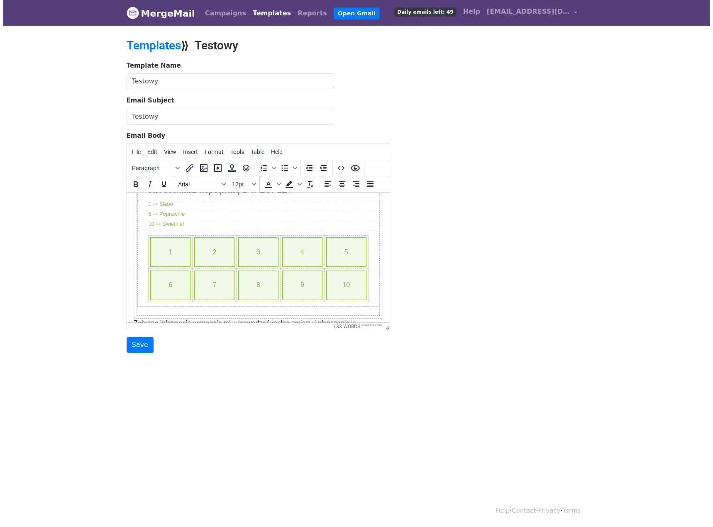
scroll to position [83, 0]
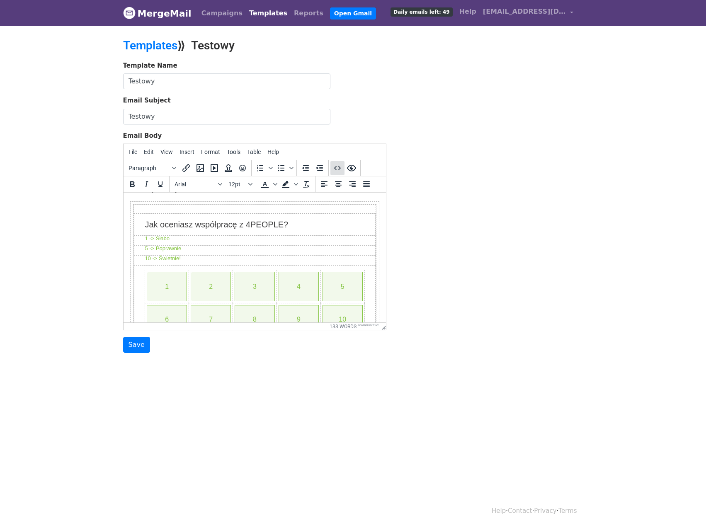
click at [336, 169] on icon "Source code" at bounding box center [338, 168] width 10 height 10
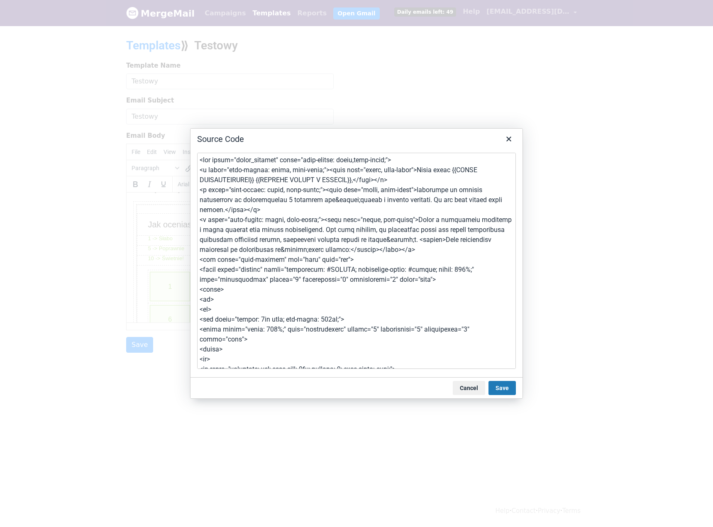
click at [382, 245] on textarea at bounding box center [356, 261] width 319 height 216
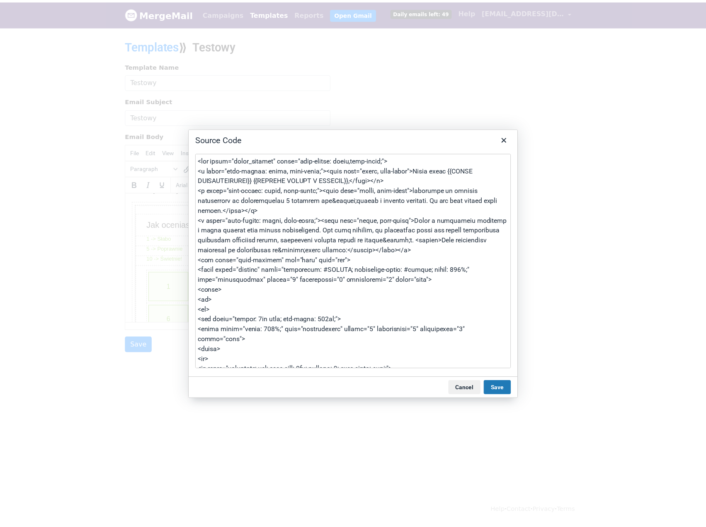
scroll to position [258, 0]
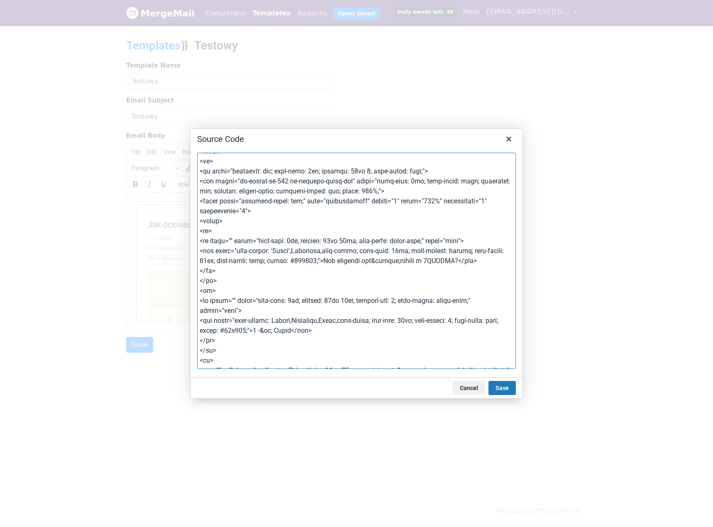
click at [380, 253] on textarea at bounding box center [356, 261] width 319 height 216
drag, startPoint x: 382, startPoint y: 253, endPoint x: 377, endPoint y: 253, distance: 5.4
click at [377, 253] on textarea at bounding box center [356, 261] width 319 height 216
drag, startPoint x: 287, startPoint y: 263, endPoint x: 266, endPoint y: 263, distance: 20.7
click at [266, 263] on textarea at bounding box center [356, 261] width 319 height 216
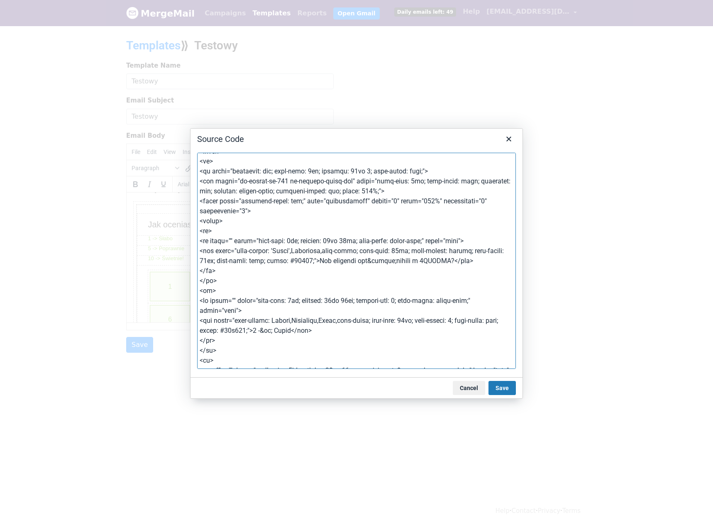
type textarea "<div class="gmail_default" style="font-family: arial,sans-serif;"> <p style="fo…"
click at [496, 389] on button "Save" at bounding box center [501, 388] width 27 height 14
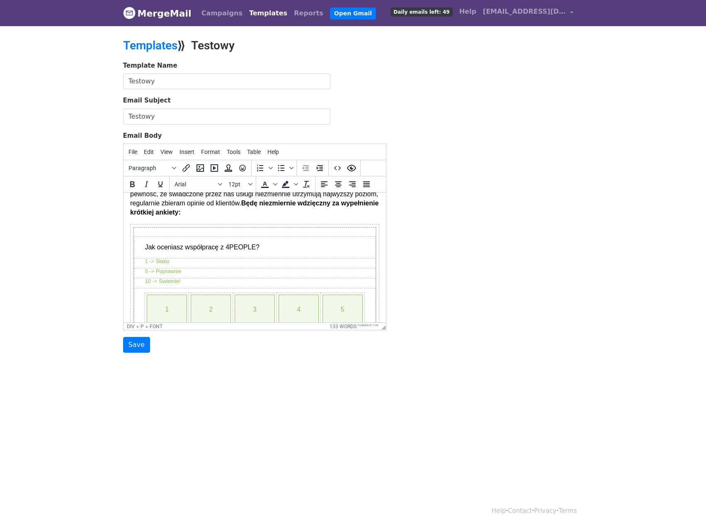
scroll to position [83, 0]
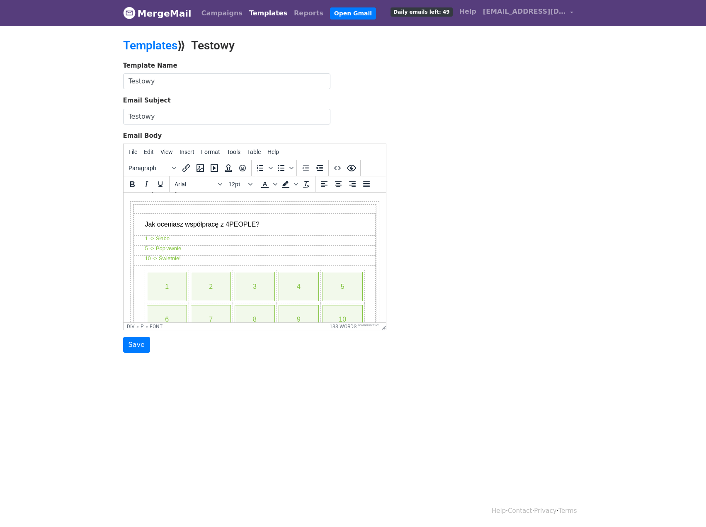
click at [262, 231] on div "Jak oceniasz współpracę z 4PEOPLE?" at bounding box center [254, 224] width 220 height 13
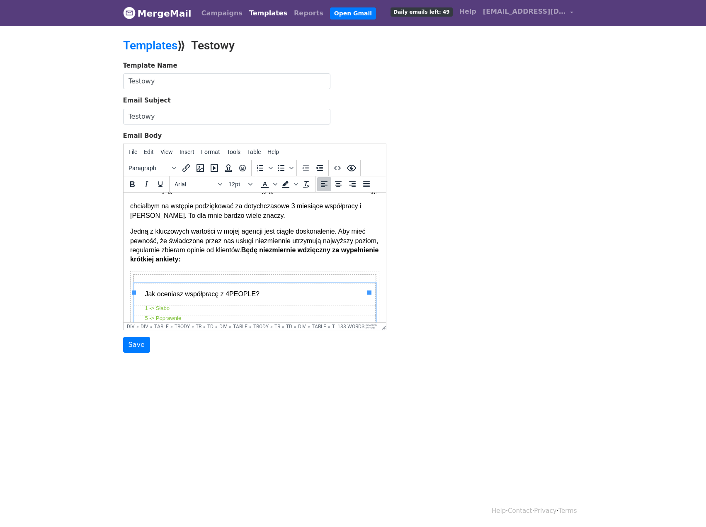
scroll to position [0, 0]
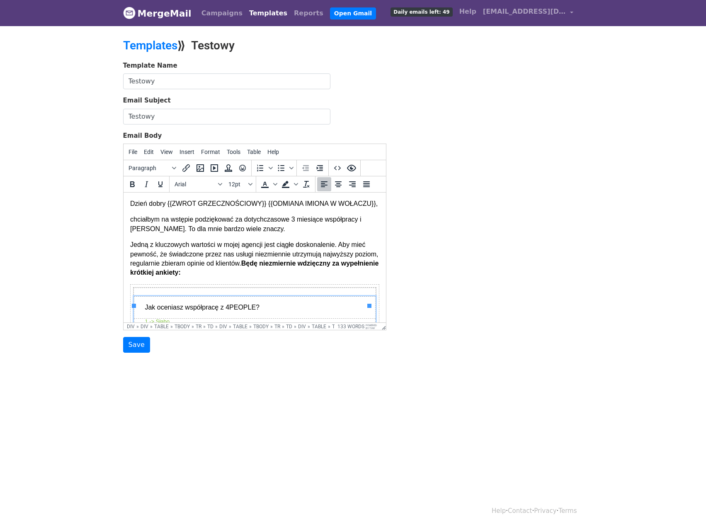
click at [213, 256] on font "Jedną z kluczowych wartości w mojej agencji jest ciągłe doskonalenie. Aby mieć …" at bounding box center [254, 258] width 248 height 35
click at [210, 272] on font "Jedną z kluczowych wartości w mojej agencji jest ciągłe doskonalenie. Aby mieć …" at bounding box center [254, 258] width 248 height 35
click at [205, 276] on strong "Będę niezmiernie wdzięczny za wypełnienie krótkiej ankiety:" at bounding box center [254, 268] width 248 height 16
click at [204, 276] on strong "Będę niezmiernie wdzięczny za wypełnienie krótkiej ankiety:" at bounding box center [254, 268] width 248 height 16
click at [213, 276] on strong "Będę niezmiernie wdzięczny za wypełnienie krótkiej ankiety:" at bounding box center [254, 268] width 248 height 16
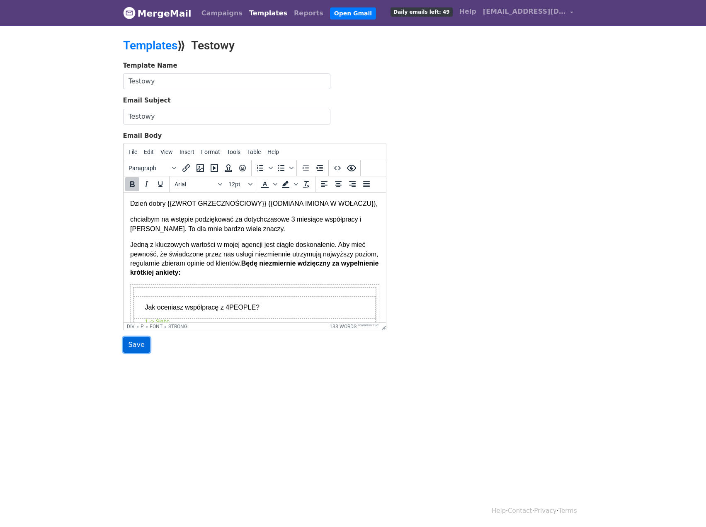
click at [142, 339] on input "Save" at bounding box center [136, 345] width 27 height 16
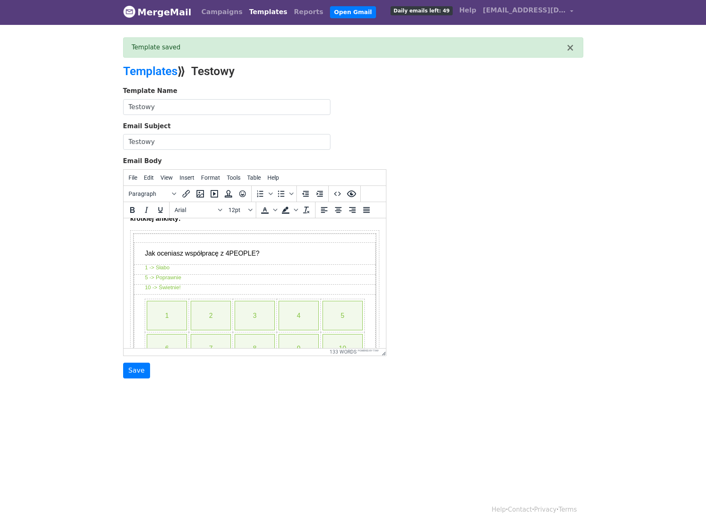
scroll to position [41, 0]
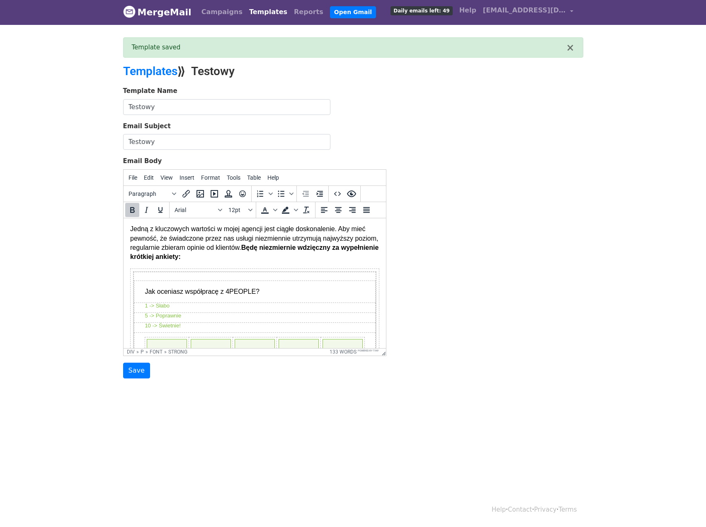
click at [222, 261] on p "Jedną z kluczowych wartości w mojej agencji jest ciągłe doskonalenie. Aby mieć …" at bounding box center [254, 242] width 249 height 37
click at [228, 261] on p "Jedną z kluczowych wartości w mojej agencji jest ciągłe doskonalenie. Aby mieć …" at bounding box center [254, 242] width 249 height 37
click at [236, 261] on p "Jedną z kluczowych wartości w mojej agencji jest ciągłe doskonalenie. Aby mieć …" at bounding box center [254, 242] width 249 height 37
click at [274, 261] on p "Jedną z kluczowych wartości w mojej agencji jest ciągłe doskonalenie. Aby mieć …" at bounding box center [254, 242] width 249 height 37
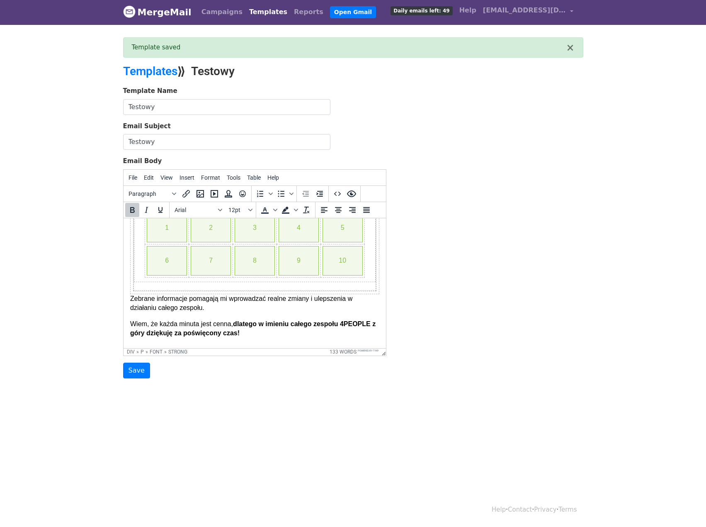
scroll to position [166, 0]
click at [133, 372] on input "Save" at bounding box center [136, 370] width 27 height 16
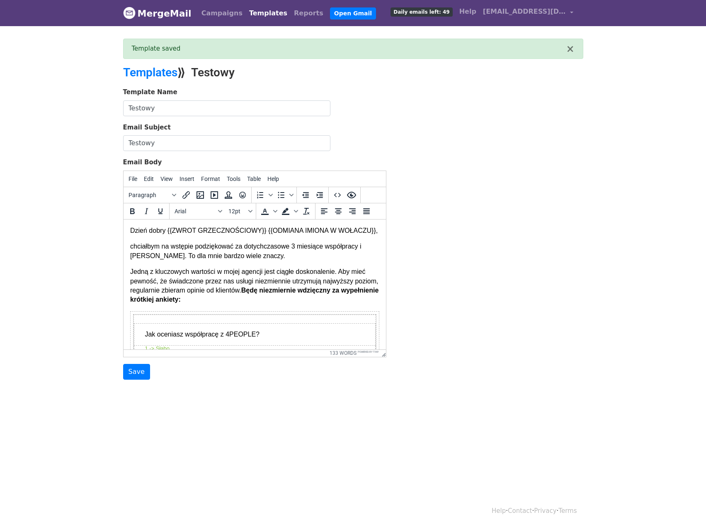
scroll to position [41, 0]
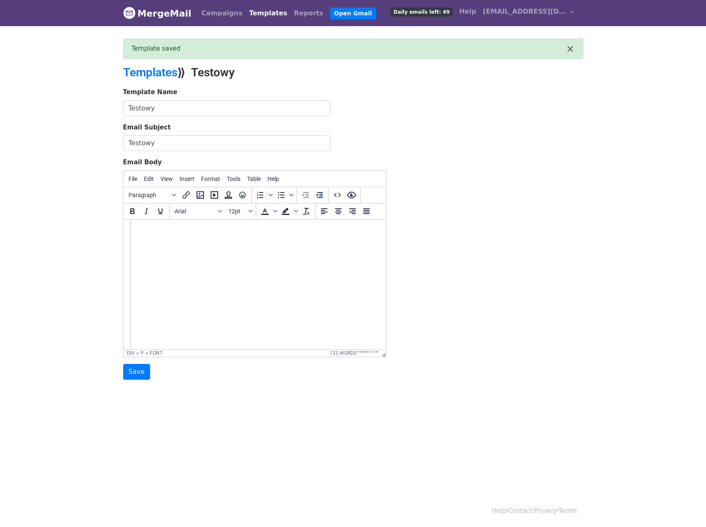
click at [247, 296] on img at bounding box center [278, 298] width 297 height 197
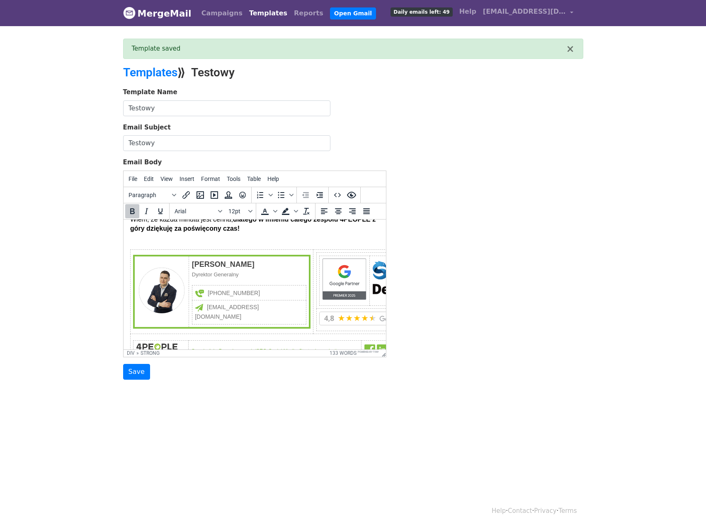
scroll to position [253, 0]
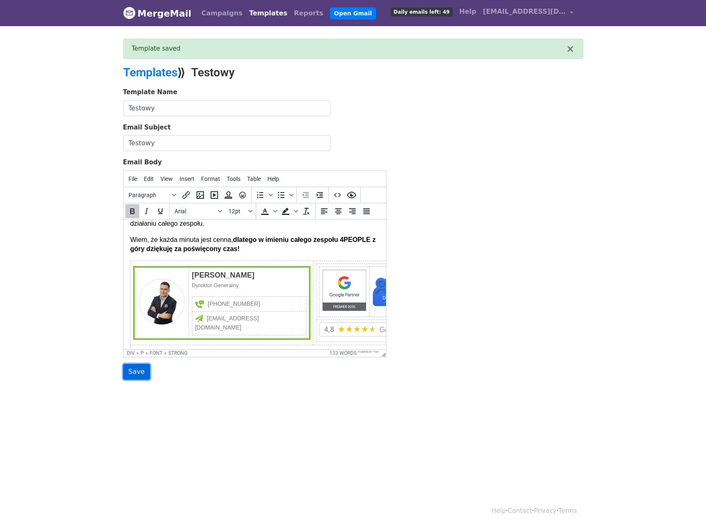
click at [136, 368] on input "Save" at bounding box center [136, 372] width 27 height 16
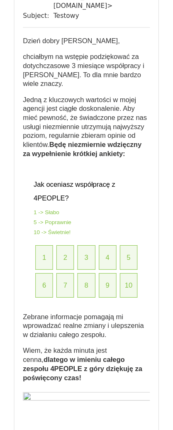
scroll to position [133, 0]
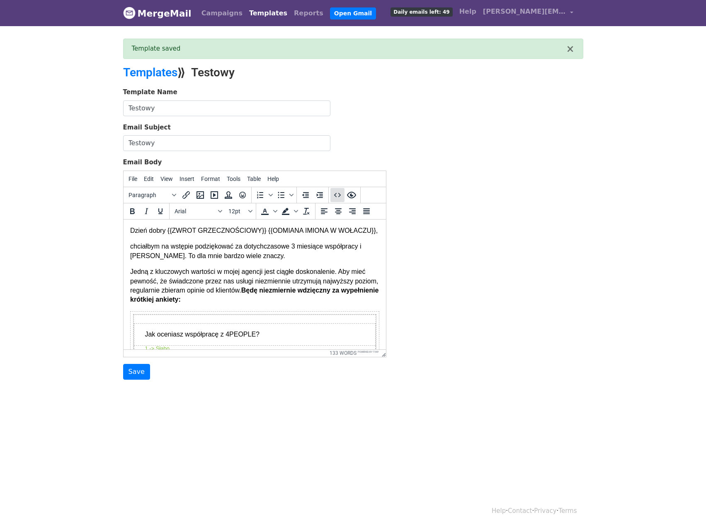
click at [337, 192] on icon "Source code" at bounding box center [338, 195] width 10 height 10
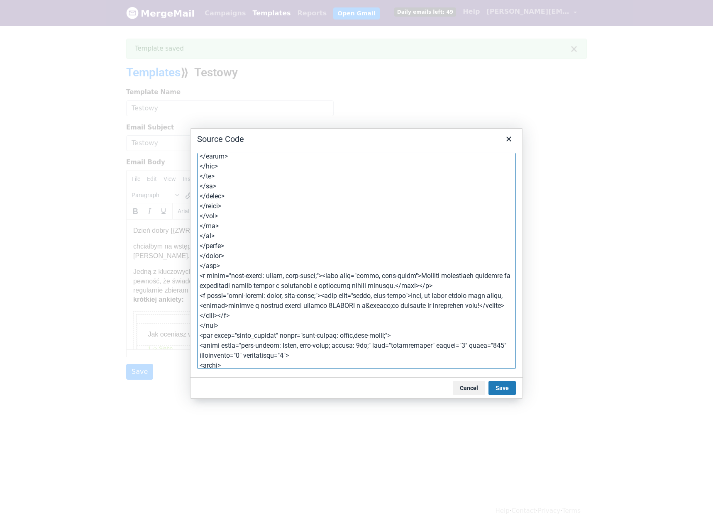
scroll to position [2198, 0]
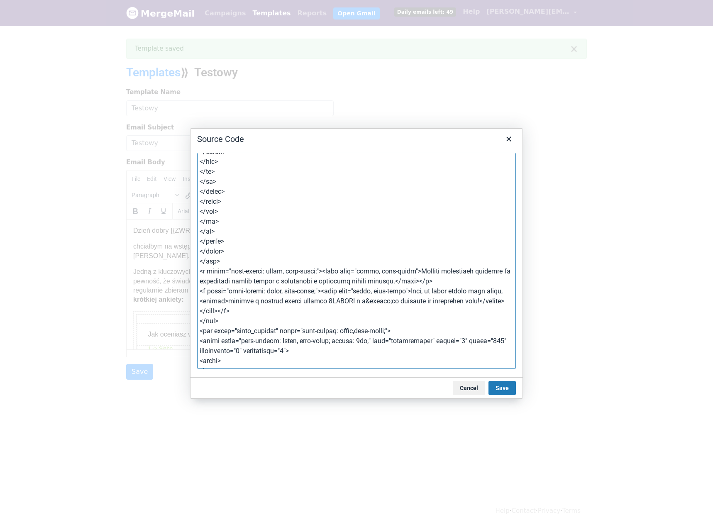
drag, startPoint x: 199, startPoint y: 219, endPoint x: 386, endPoint y: 271, distance: 193.4
click at [386, 271] on textarea at bounding box center [356, 261] width 319 height 216
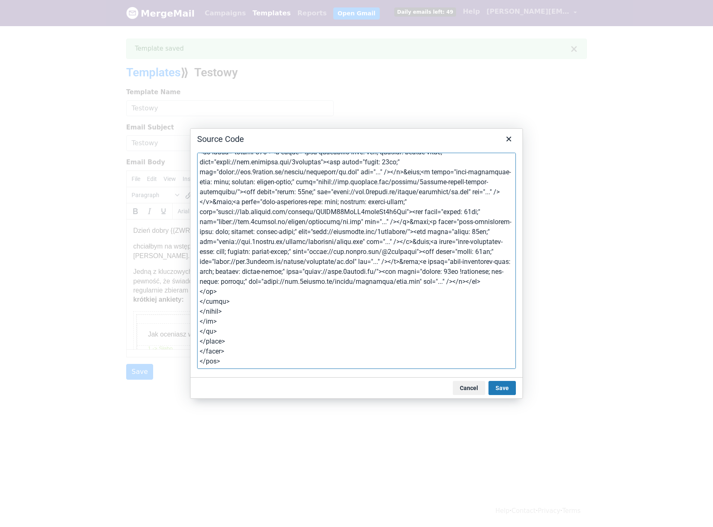
scroll to position [0, 0]
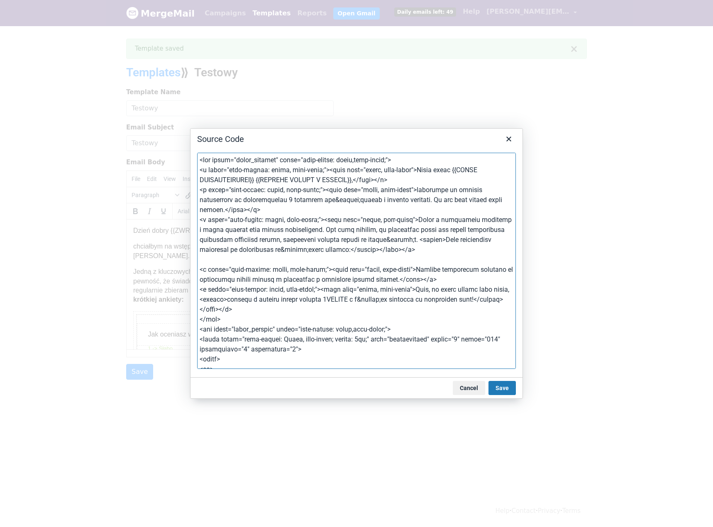
paste textarea "<div class="mail-wrapper" style="" lang="und" dir="auto"> <table align="left" c…"
type textarea "<div class="gmail_default" style="font-family: arial,sans-serif;"> <p style="fo…"
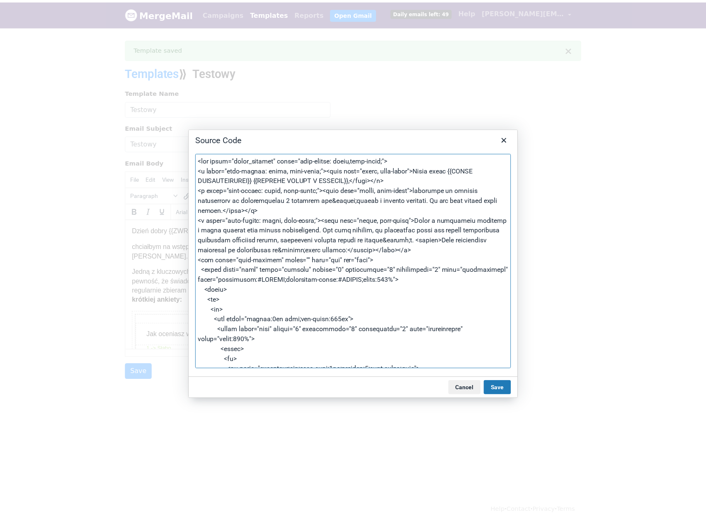
scroll to position [2264, 0]
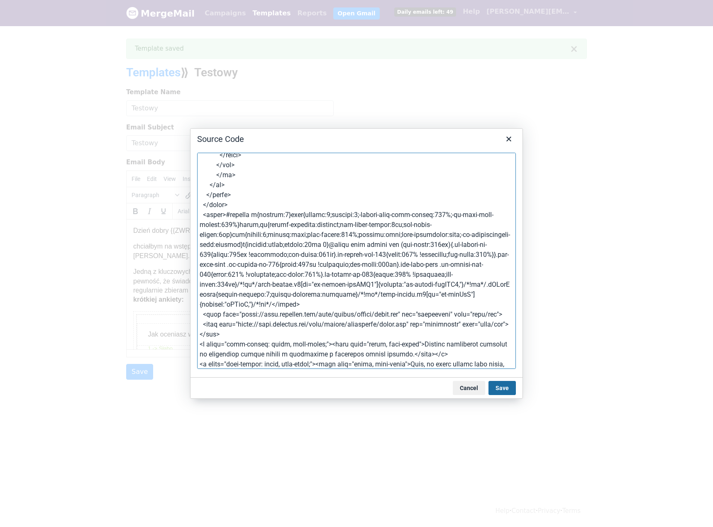
click at [503, 384] on button "Save" at bounding box center [501, 388] width 27 height 14
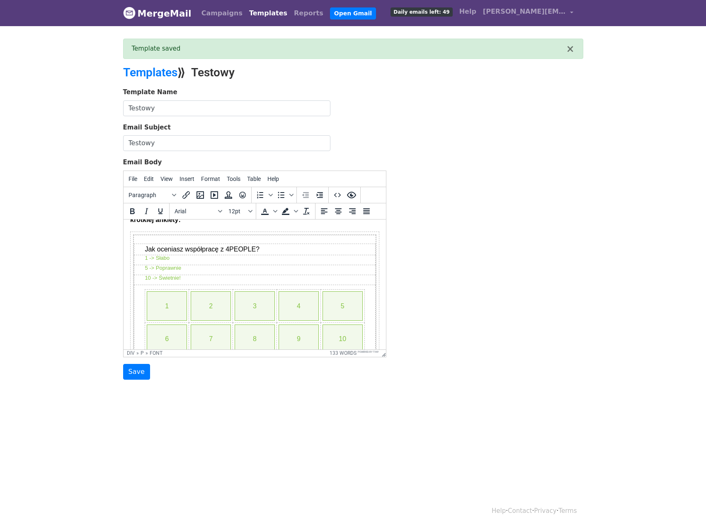
scroll to position [83, 0]
click at [275, 250] on div "Jak oceniasz współpracę z 4PEOPLE?" at bounding box center [254, 245] width 220 height 9
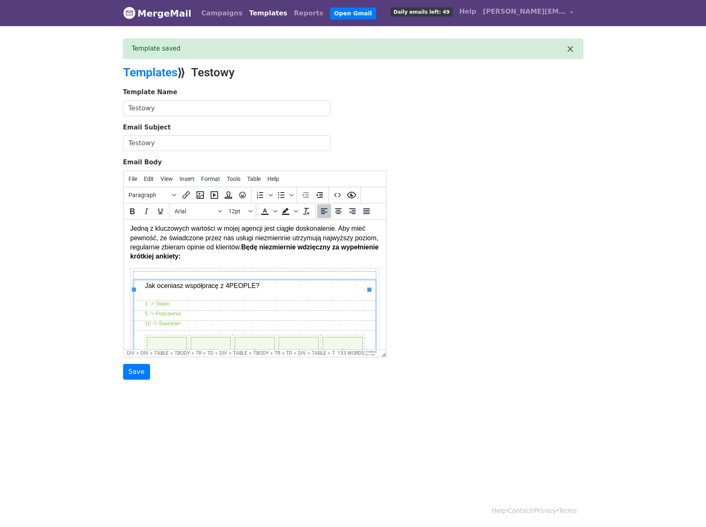
scroll to position [41, 0]
click at [139, 372] on input "Save" at bounding box center [136, 372] width 27 height 16
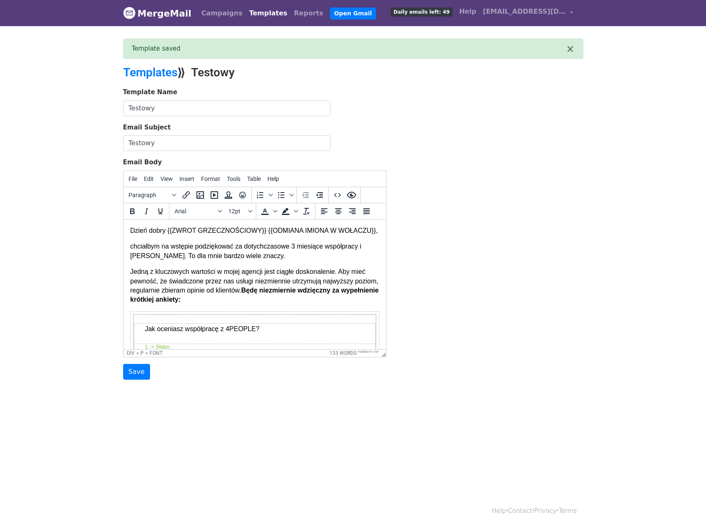
click at [253, 249] on div "Dzień dobry {{ZWROT GRZECZNOŚCIOWY}} {{ODMIANA IMIONA W WOŁACZU}}, chciałbym na…" at bounding box center [254, 365] width 249 height 279
click at [316, 270] on div "Dzień dobry {{ZWROT GRZECZNOŚCIOWY}} {{ODMIANA IMIONA W WOŁACZU}}, chciałbym na…" at bounding box center [254, 365] width 249 height 279
click at [340, 196] on icon "Source code" at bounding box center [338, 195] width 10 height 10
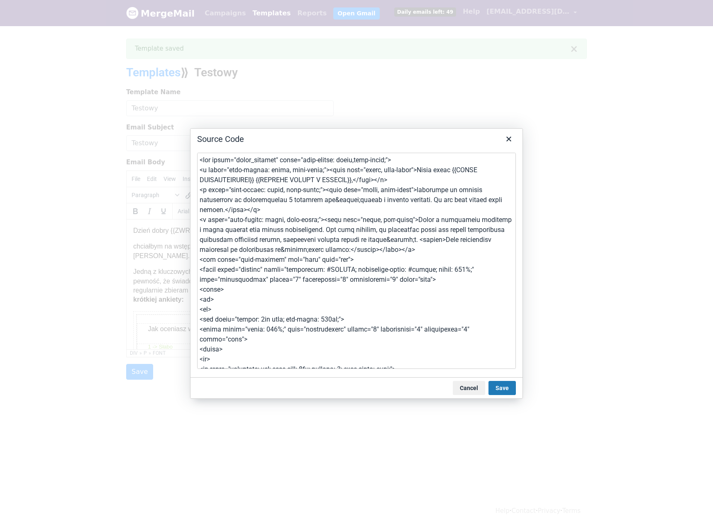
click at [317, 277] on textarea at bounding box center [356, 261] width 319 height 216
click at [470, 386] on button "Cancel" at bounding box center [468, 388] width 32 height 14
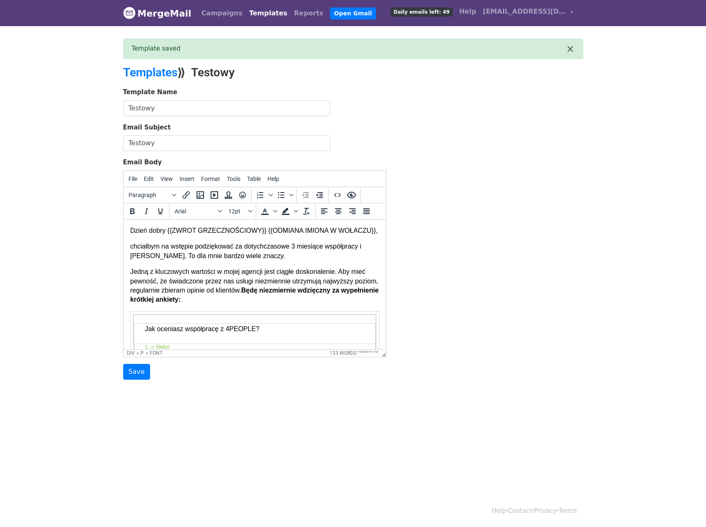
click at [253, 260] on p "chciałbym na wstępie podziękować za dotychczasowe 3 miesiące współpracy i [PERS…" at bounding box center [254, 250] width 249 height 19
click at [335, 193] on icon "Source code" at bounding box center [337, 195] width 7 height 4
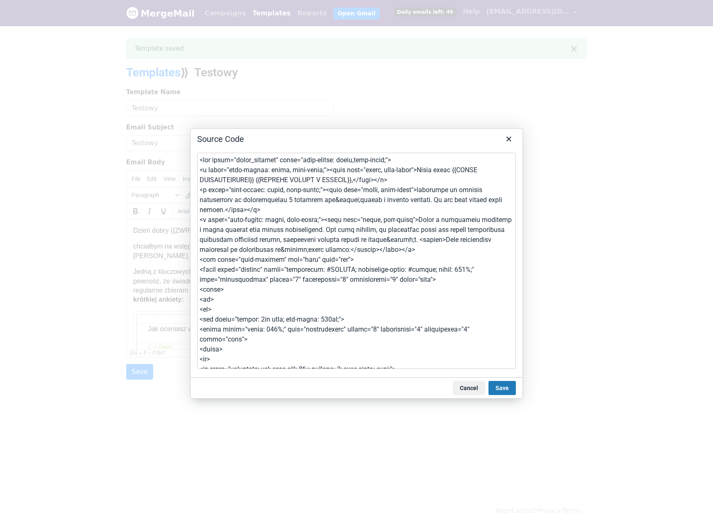
click at [297, 298] on textarea at bounding box center [356, 261] width 319 height 216
type textarea "<lor ipsum="dolor_sitamet" conse="adip-elitse: doeiu,temp-incid;"> <u labor="et…"
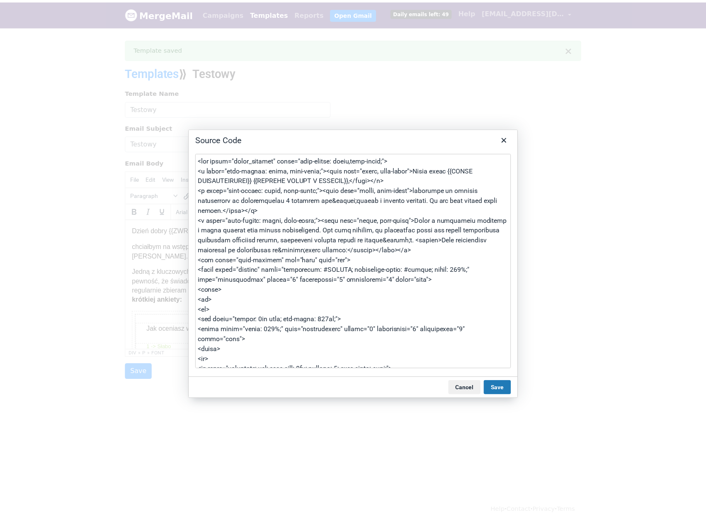
scroll to position [3150, 0]
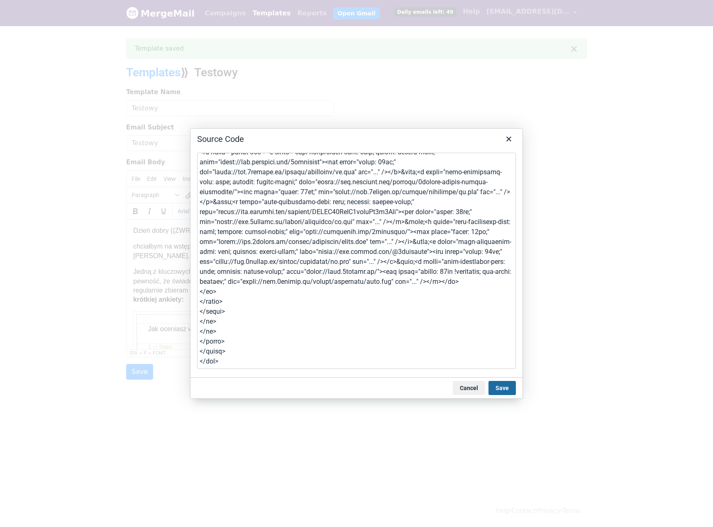
click at [499, 389] on button "Save" at bounding box center [501, 388] width 27 height 14
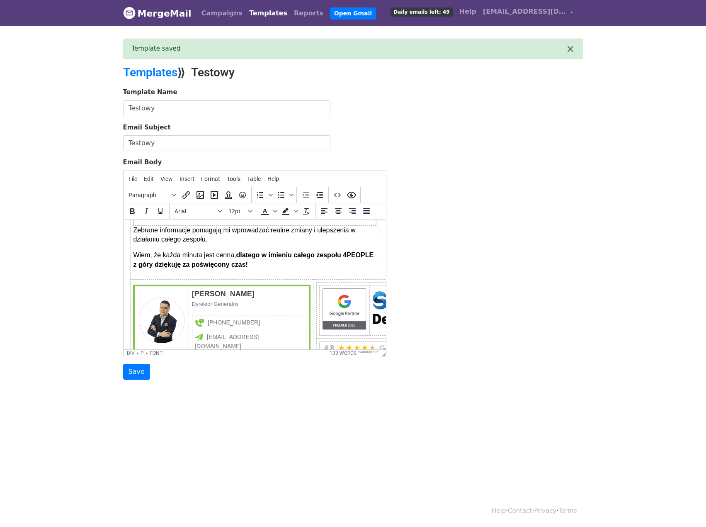
scroll to position [217, 0]
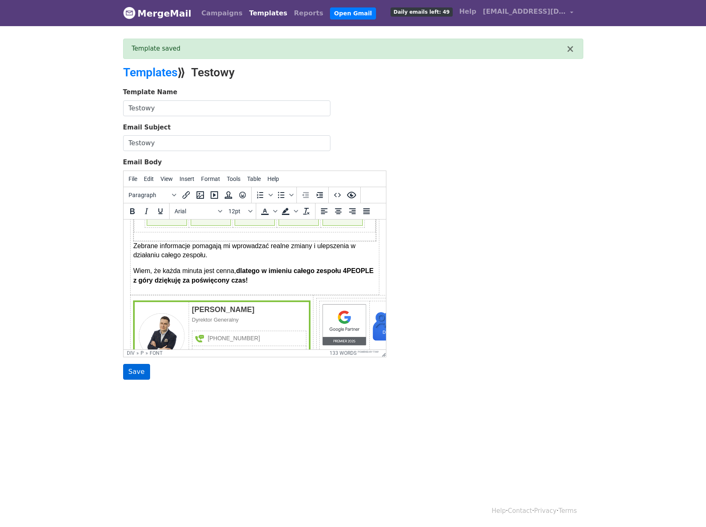
click at [137, 371] on input "Save" at bounding box center [136, 372] width 27 height 16
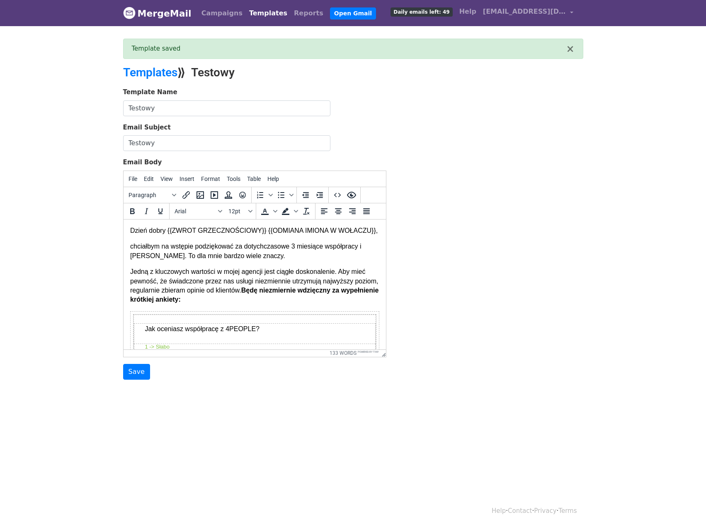
click at [233, 315] on div "Dzień dobry {{ZWROT GRZECZNOŚCIOWY}} {{ODMIANA IMIONA W WOŁACZU}}, chciałbym na…" at bounding box center [254, 426] width 249 height 401
click at [231, 304] on p "Jedną z kluczowych wartości w mojej agencji jest ciągłe doskonalenie. Aby mieć …" at bounding box center [254, 285] width 249 height 37
drag, startPoint x: 292, startPoint y: 246, endPoint x: 301, endPoint y: 236, distance: 13.0
click at [292, 246] on div "Dzień dobry {{ZWROT GRZECZNOŚCIOWY}} {{ODMIANA IMIONA W WOŁACZU}}, chciałbym na…" at bounding box center [254, 426] width 249 height 401
click at [335, 195] on icon "Source code" at bounding box center [337, 195] width 7 height 4
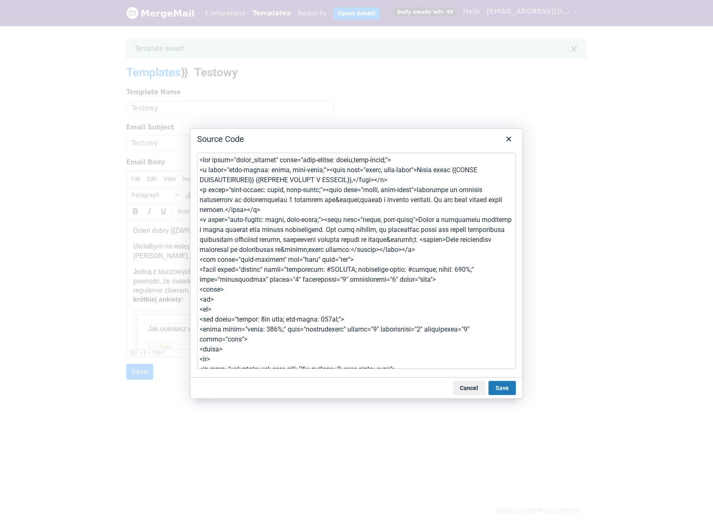
click at [317, 234] on textarea at bounding box center [356, 261] width 319 height 216
type textarea "<lor ipsum="dolor_sitamet" conse="adip-elitse: doeiu,temp-incid;"> <u labor="et…"
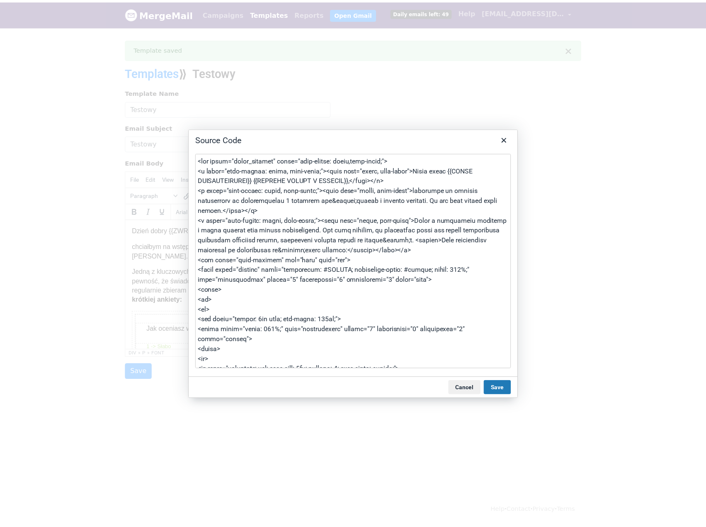
scroll to position [3150, 0]
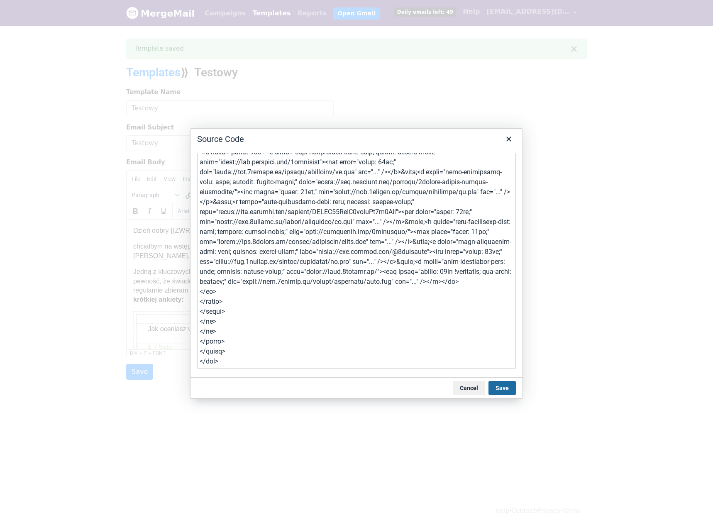
click at [504, 394] on button "Save" at bounding box center [501, 388] width 27 height 14
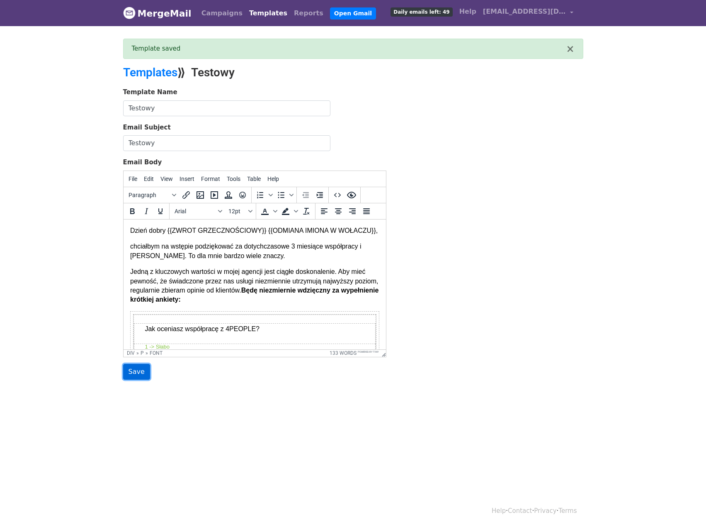
click at [136, 372] on input "Save" at bounding box center [136, 372] width 27 height 16
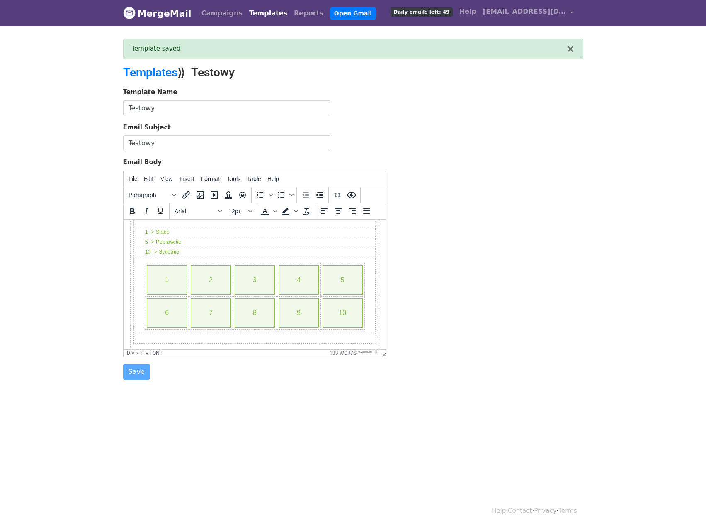
scroll to position [124, 0]
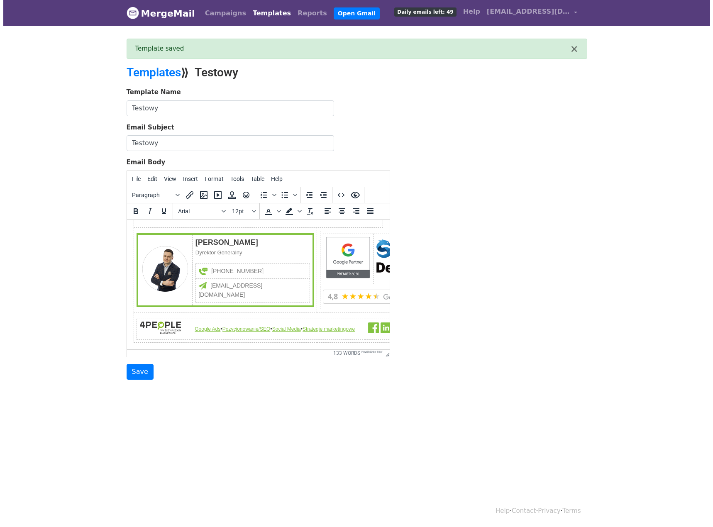
scroll to position [306, 0]
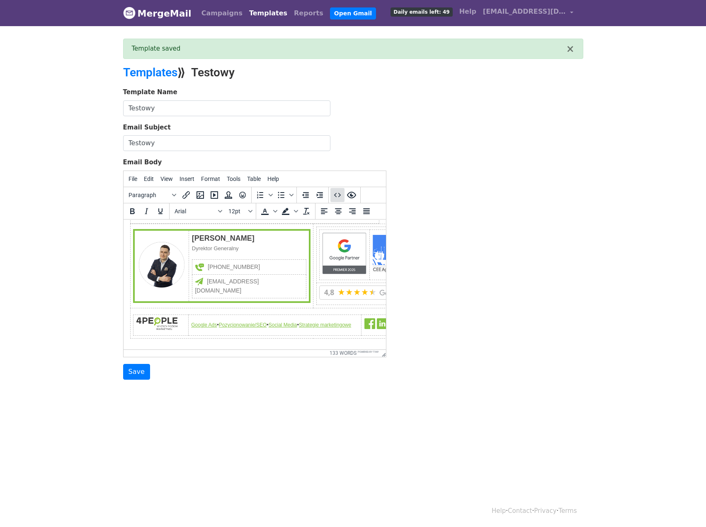
click at [338, 192] on icon "Source code" at bounding box center [338, 195] width 10 height 10
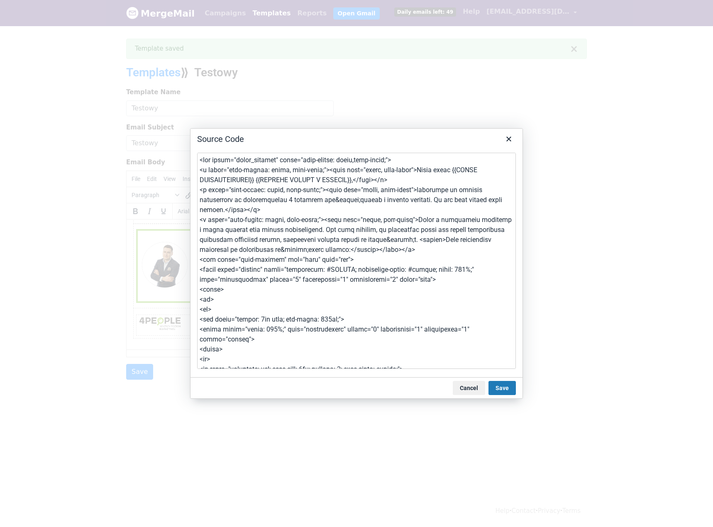
click at [294, 259] on textarea at bounding box center [356, 261] width 319 height 216
paste textarea "!DOCTYPE html> <html lang="pl"> <head> <meta charset="UTF-8"> <meta name="viewp…"
type textarea "<!DOCTYPE html> <html lang="pl"> <head> <meta charset="UTF-8"> <meta name="view…"
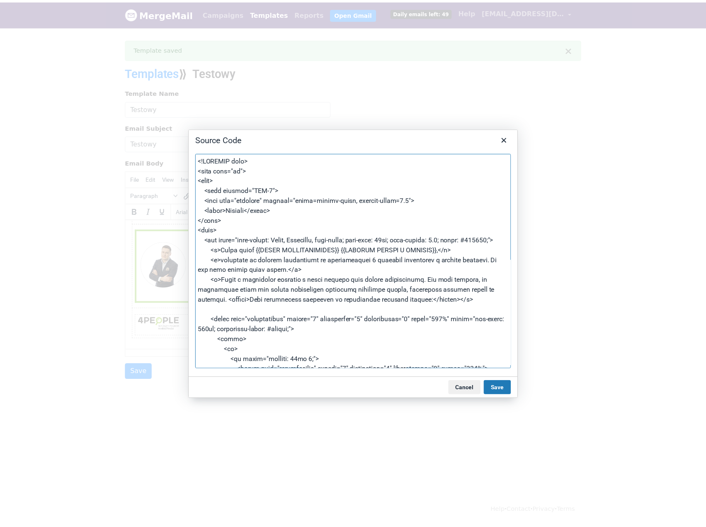
scroll to position [2692, 0]
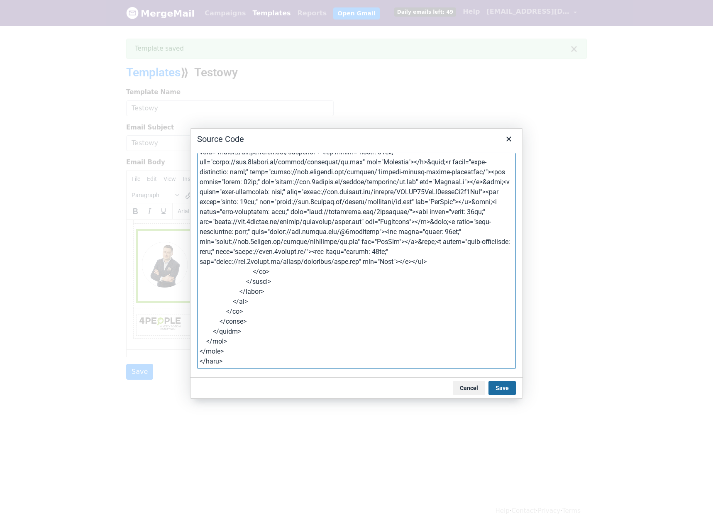
click at [506, 385] on button "Save" at bounding box center [501, 388] width 27 height 14
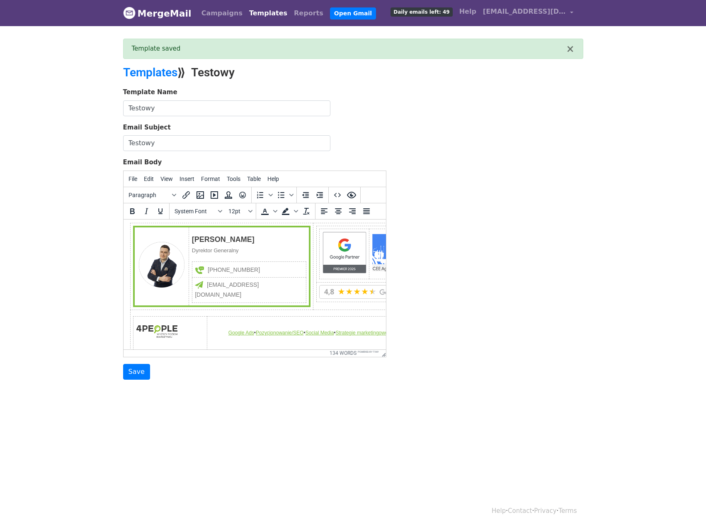
scroll to position [277, 0]
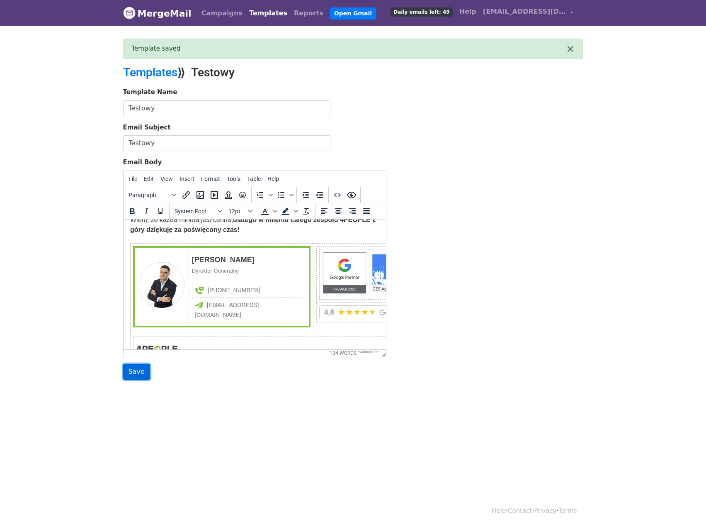
click at [136, 371] on input "Save" at bounding box center [136, 372] width 27 height 16
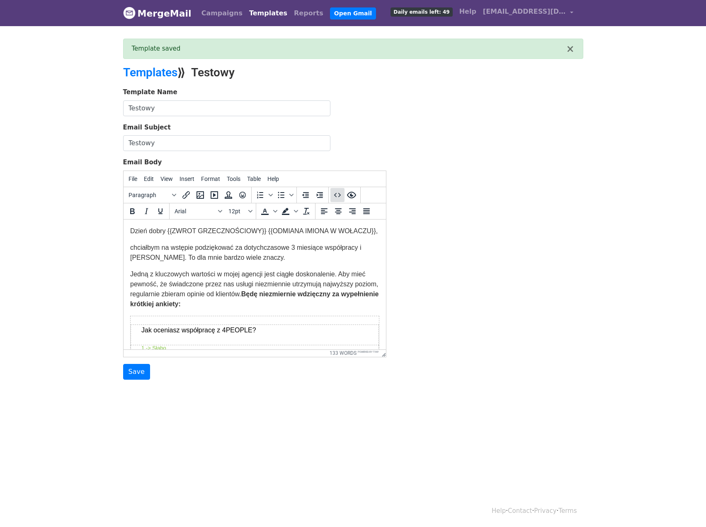
click at [338, 192] on icon "Source code" at bounding box center [338, 195] width 10 height 10
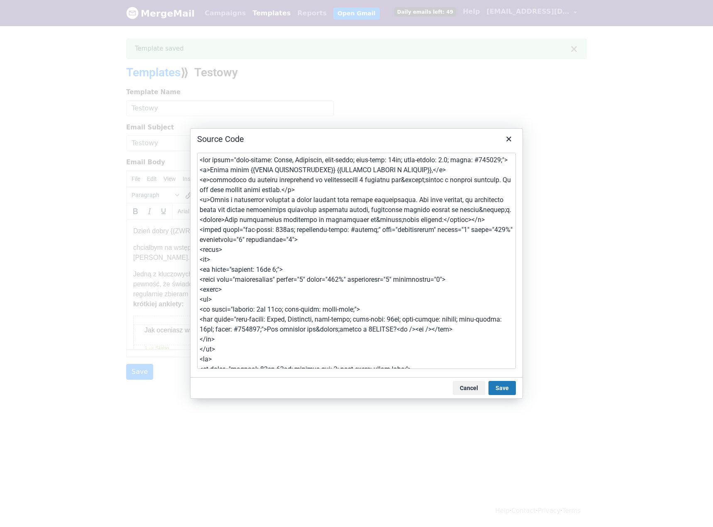
type textarea "<!DOCTYPE html> <html lang="pl"> <head> <meta charset="UTF-8"> <meta name="view…"
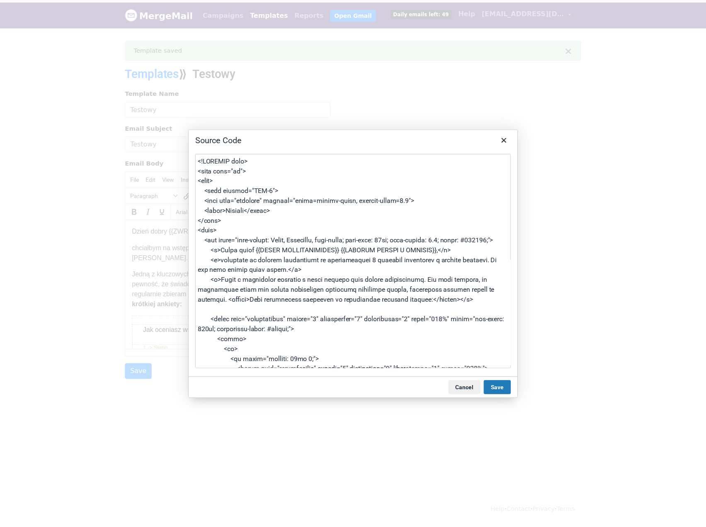
scroll to position [2702, 0]
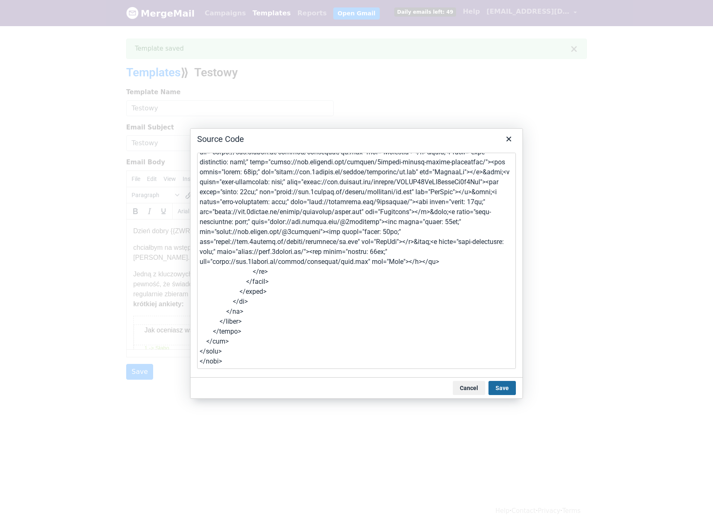
click at [507, 385] on button "Save" at bounding box center [501, 388] width 27 height 14
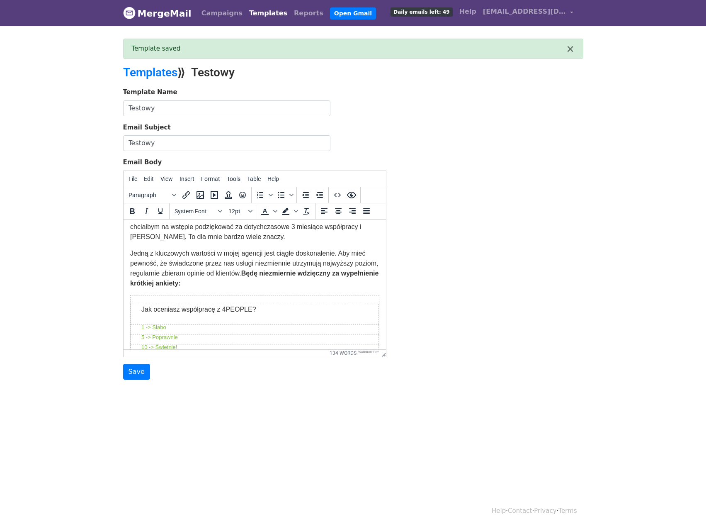
scroll to position [41, 0]
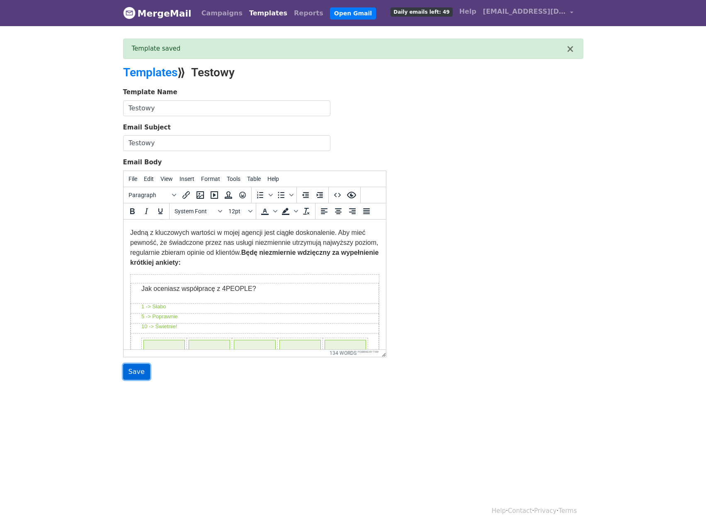
click at [140, 370] on input "Save" at bounding box center [136, 372] width 27 height 16
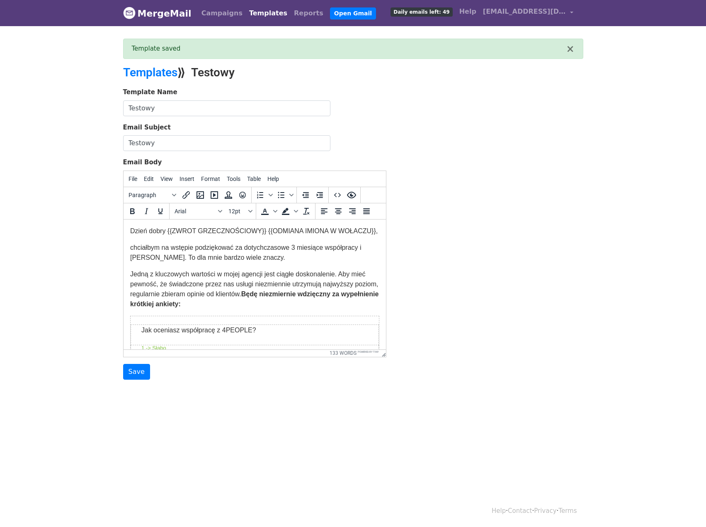
click at [248, 11] on link "Templates" at bounding box center [268, 13] width 45 height 17
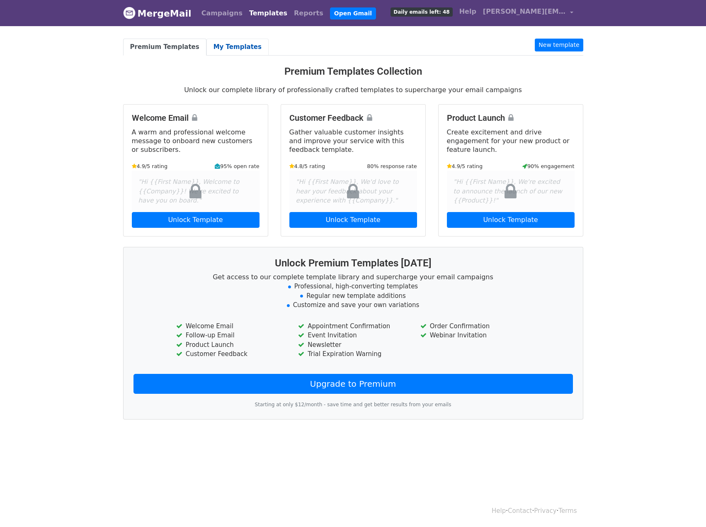
click at [238, 48] on link "My Templates" at bounding box center [238, 47] width 62 height 17
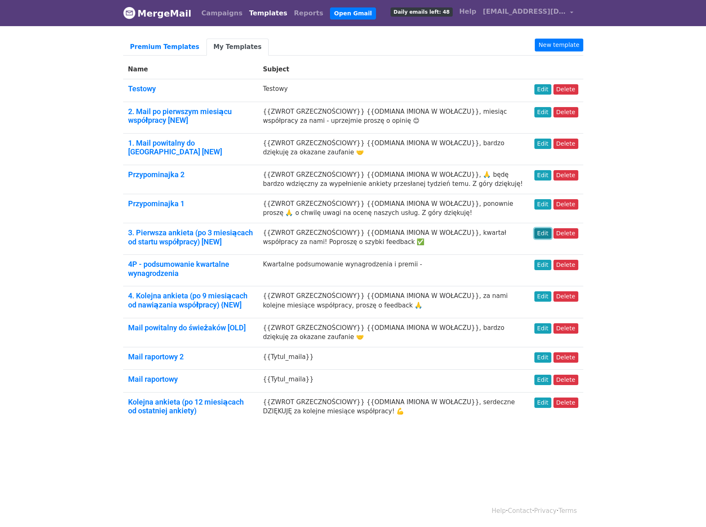
click at [544, 232] on link "Edit" at bounding box center [543, 233] width 17 height 10
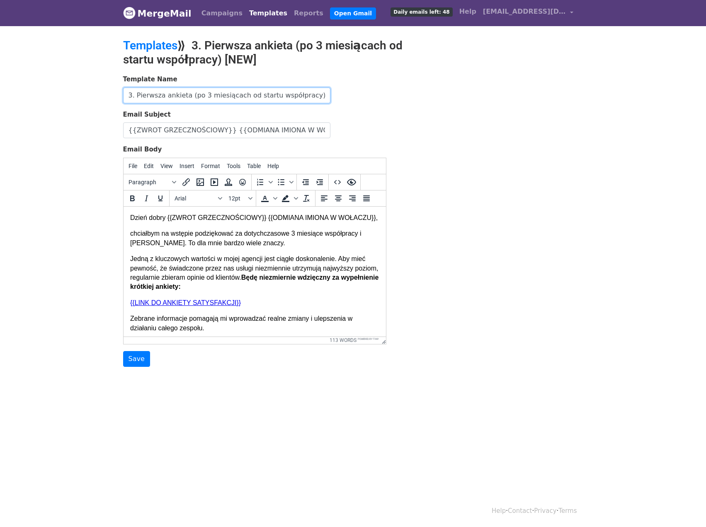
click at [216, 94] on input "3. Pierwsza ankieta (po 3 miesiącach od startu współpracy) [NEW]" at bounding box center [226, 96] width 207 height 16
click at [321, 95] on input "3. Pierwsza ankieta (po 3 miesiącach od startu współpracy) [NEW]" at bounding box center [226, 96] width 207 height 16
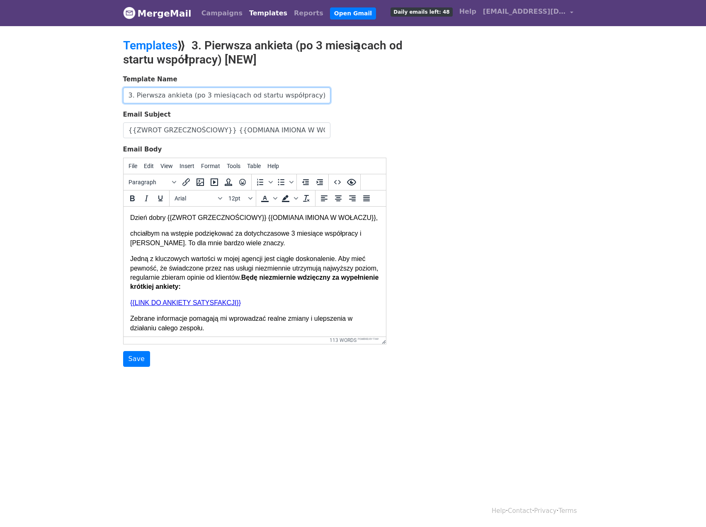
drag, startPoint x: 316, startPoint y: 98, endPoint x: 304, endPoint y: 99, distance: 12.5
click at [304, 99] on input "3. Pierwsza ankieta (po 3 miesiącach od startu współpracy) [NEW]" at bounding box center [226, 96] width 207 height 16
click at [170, 102] on input "3. Pierwsza ankieta (po 3 miesiącach od startu współpracy) [OLD]" at bounding box center [226, 96] width 207 height 16
type input "3. Pierwsza ankieta (po 3 miesiącach od startu współpracy) [OLD]"
click at [158, 49] on link "Templates" at bounding box center [150, 46] width 54 height 14
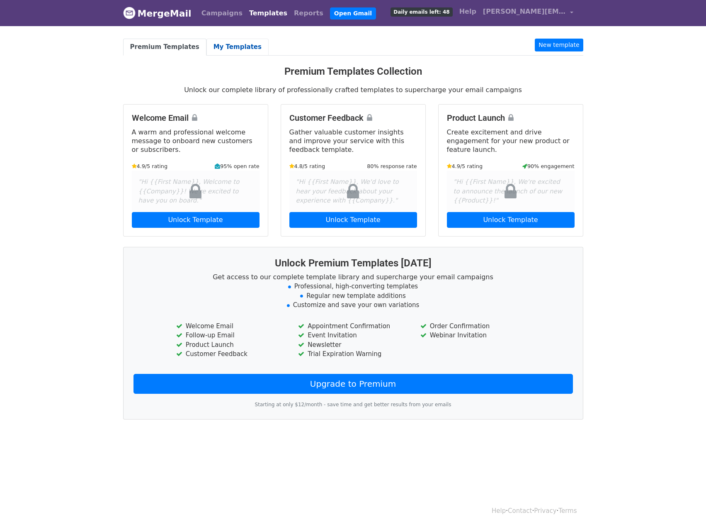
click at [238, 51] on link "My Templates" at bounding box center [238, 47] width 62 height 17
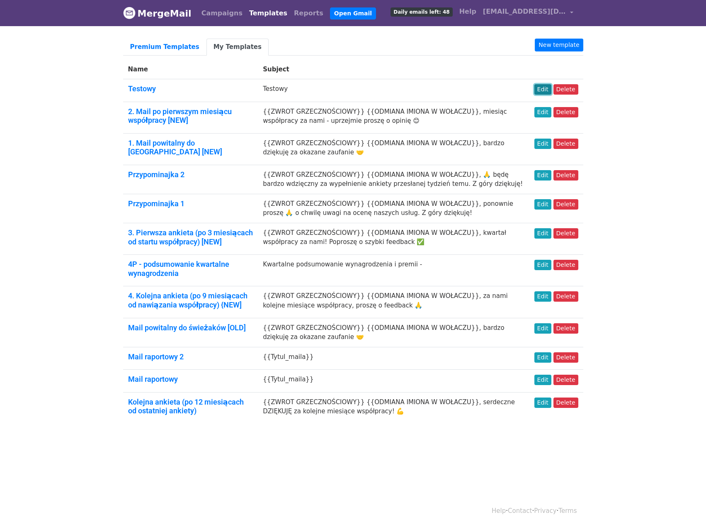
click at [550, 88] on link "Edit" at bounding box center [543, 89] width 17 height 10
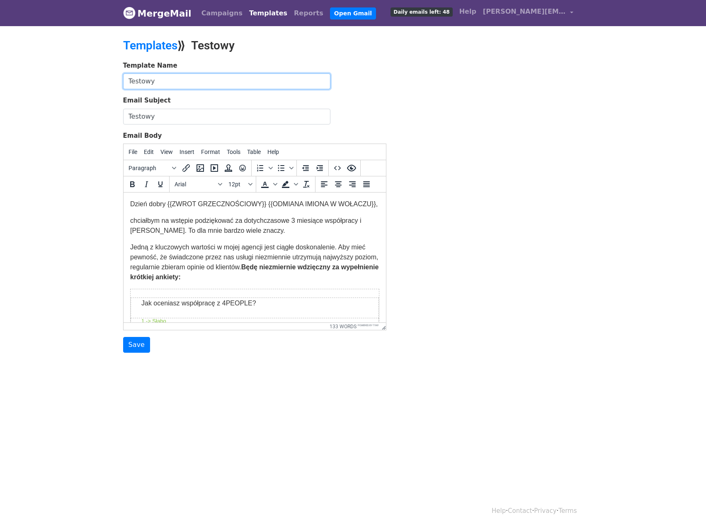
drag, startPoint x: 198, startPoint y: 84, endPoint x: 5, endPoint y: 82, distance: 193.3
click at [0, 80] on html "MergeMail Campaigns Templates Reports Open Gmail Daily emails left: 48 Help [PE…" at bounding box center [353, 263] width 706 height 527
paste input "3. Pierwsza ankieta (po 3 miesiącach od startu współpracy) [OLD]"
type input "3. Pierwsza ankieta (po 3 miesiącach od startu współpracy) [OLD]"
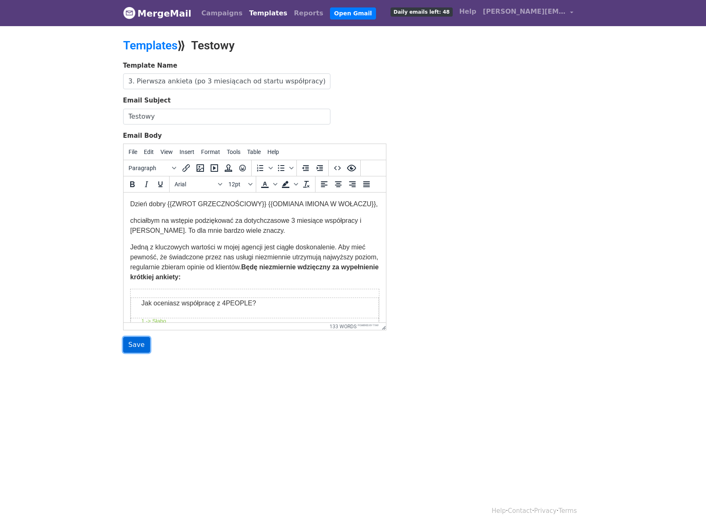
click at [134, 338] on input "Save" at bounding box center [136, 345] width 27 height 16
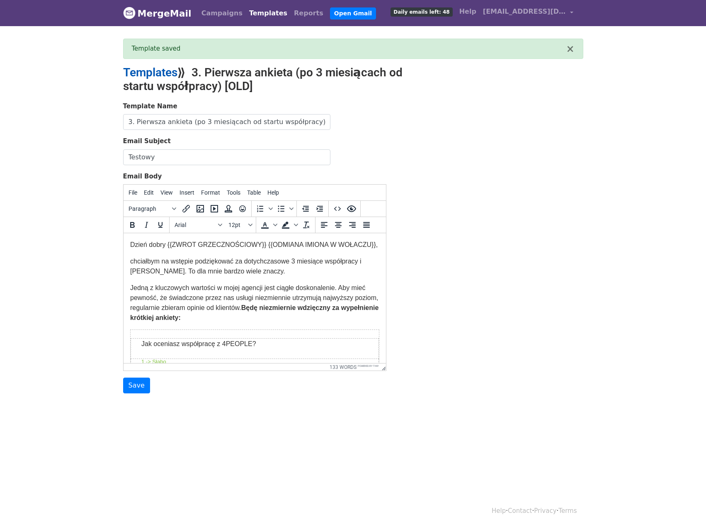
click at [159, 68] on link "Templates" at bounding box center [150, 73] width 54 height 14
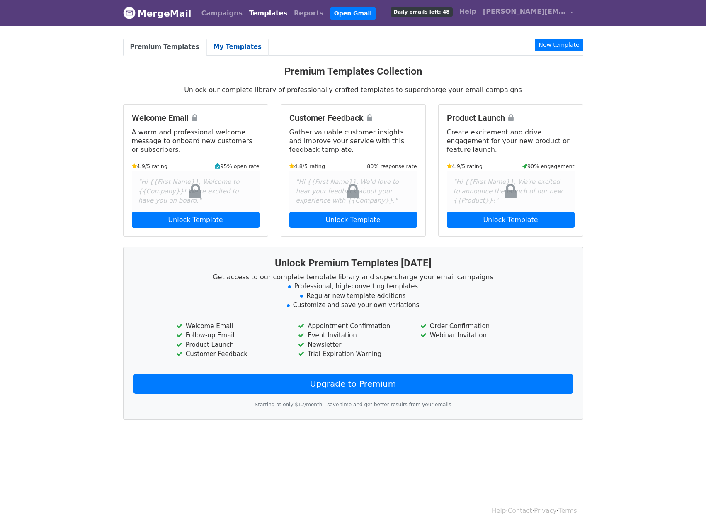
click at [230, 50] on link "My Templates" at bounding box center [238, 47] width 62 height 17
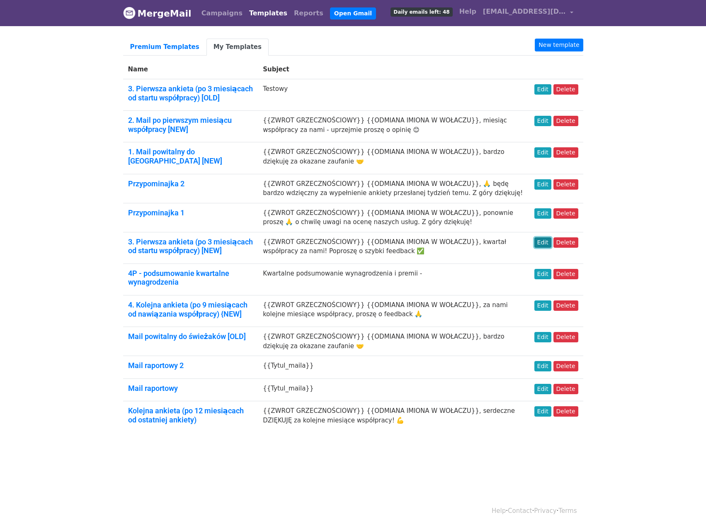
click at [547, 238] on link "Edit" at bounding box center [543, 242] width 17 height 10
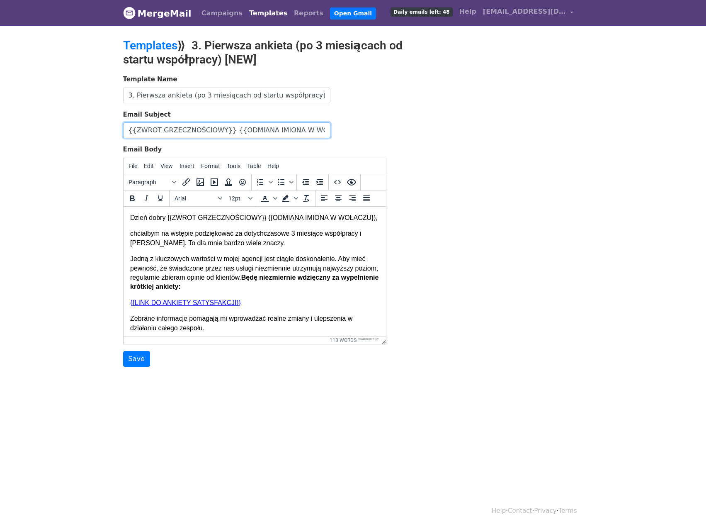
click at [261, 129] on input "{{ZWROT GRZECZNOŚCIOWY}} {{ODMIANA IMIONA W WOŁACZU}}, kwartał współpracy za na…" at bounding box center [226, 130] width 207 height 16
click at [169, 44] on link "Templates" at bounding box center [150, 46] width 54 height 14
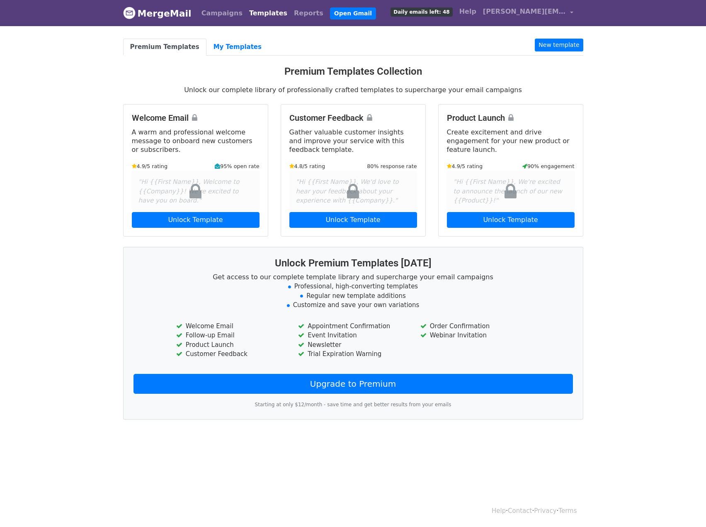
click at [225, 37] on body "MergeMail Campaigns Templates Reports Open Gmail Daily emails left: 48 Help pol…" at bounding box center [353, 227] width 706 height 454
click at [225, 41] on link "My Templates" at bounding box center [238, 47] width 62 height 17
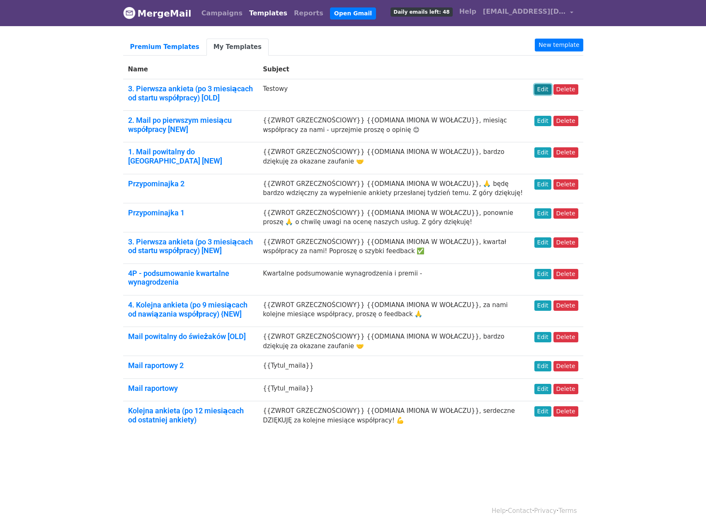
click at [549, 89] on link "Edit" at bounding box center [543, 89] width 17 height 10
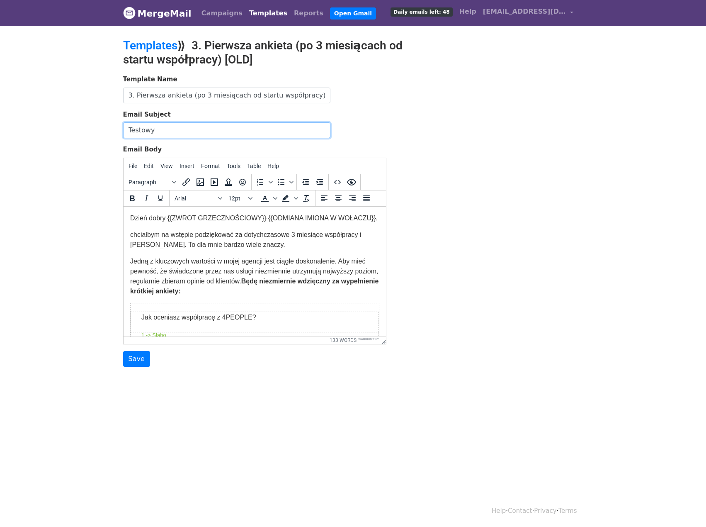
click at [209, 132] on input "Testowy" at bounding box center [226, 130] width 207 height 16
paste input "{{ZWROT GRZECZNOŚCIOWY}} {{ODMIANA IMIONA W WOŁACZU}}, kwartał współpracy za na…"
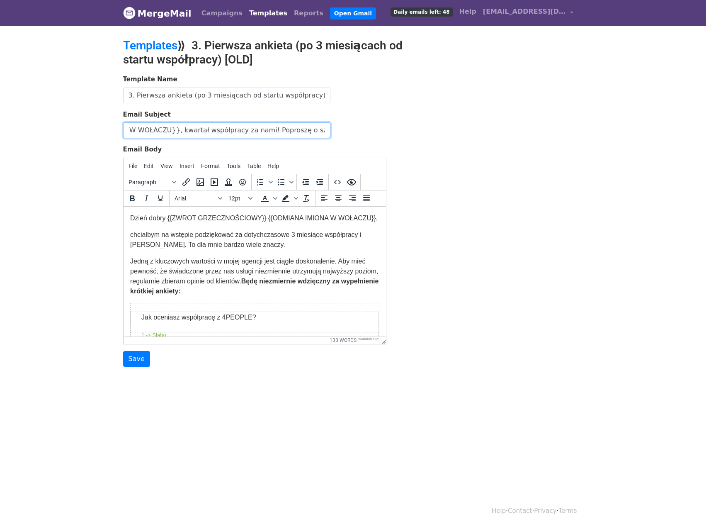
type input "{{ZWROT GRZECZNOŚCIOWY}} {{ODMIANA IMIONA W WOŁACZU}}, kwartał współpracy za na…"
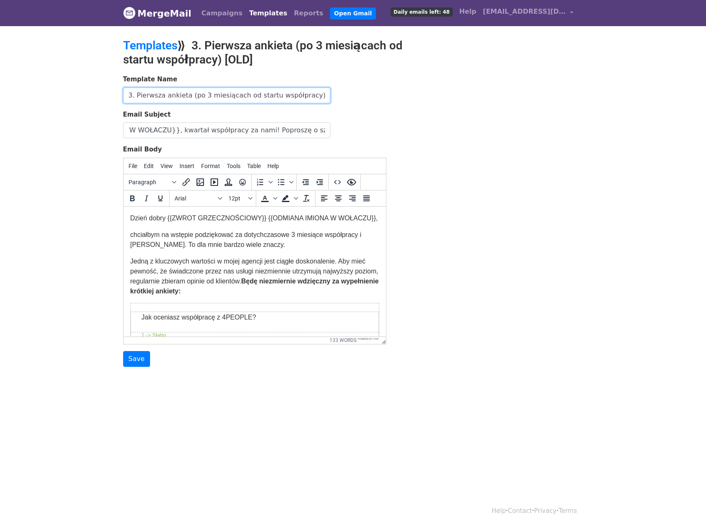
scroll to position [0, 0]
drag, startPoint x: 314, startPoint y: 95, endPoint x: 303, endPoint y: 95, distance: 11.6
click at [303, 95] on input "3. Pierwsza ankieta (po 3 miesiącach od startu współpracy) [OLD]" at bounding box center [226, 96] width 207 height 16
type input "3. Pierwsza ankieta (po 3 miesiącach od startu współpracy) [NEW]"
click at [134, 359] on input "Save" at bounding box center [136, 359] width 27 height 16
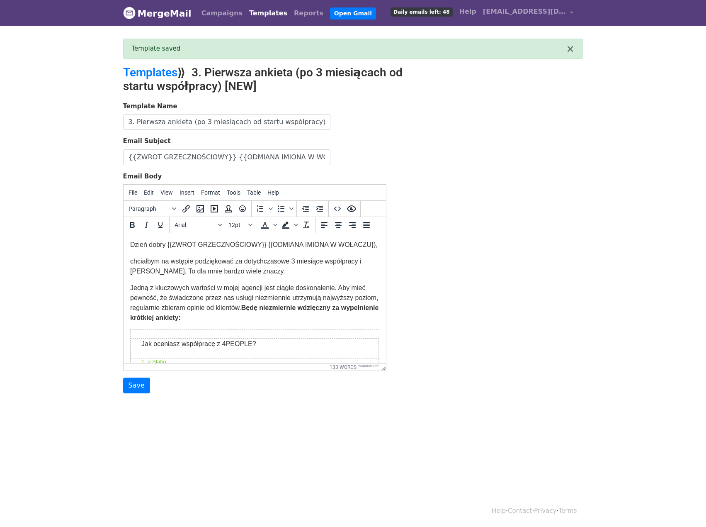
click at [461, 125] on div "Template Name 3. Pierwsza ankieta (po 3 miesiącach od startu współpracy) [NEW] …" at bounding box center [353, 248] width 473 height 292
click at [165, 77] on link "Templates" at bounding box center [150, 73] width 54 height 14
click at [165, 72] on link "Templates" at bounding box center [150, 73] width 54 height 14
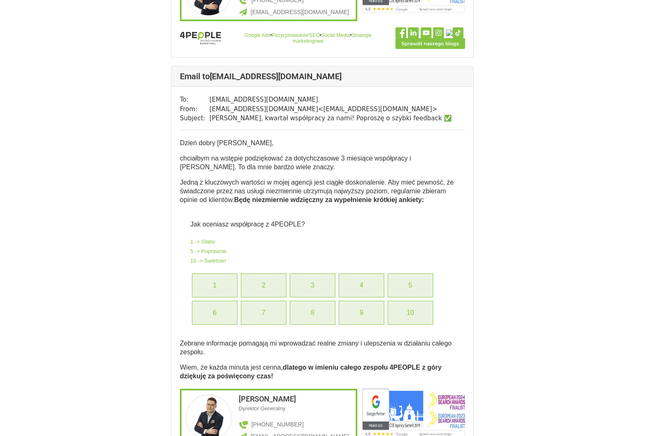
scroll to position [1410, 0]
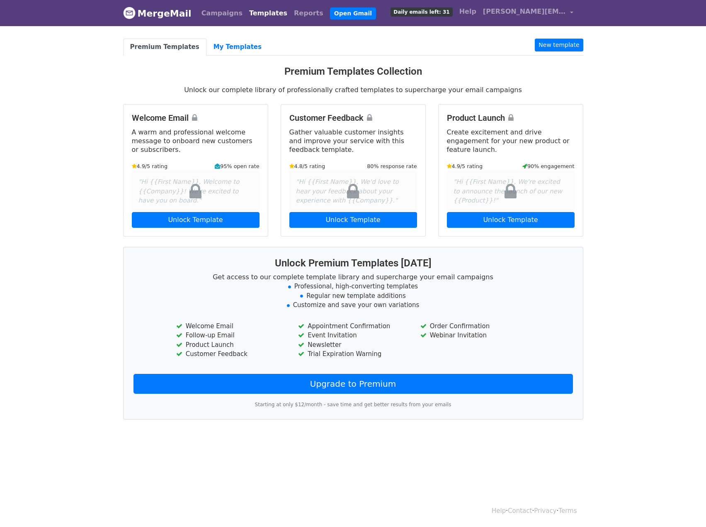
click at [607, 62] on body "MergeMail Campaigns Templates Reports Open Gmail Daily emails left: 31 Help [PE…" at bounding box center [353, 227] width 706 height 454
click at [298, 44] on ul "Premium Templates My Templates New template" at bounding box center [353, 47] width 460 height 17
click at [267, 48] on ul "Premium Templates My Templates New template" at bounding box center [353, 47] width 460 height 17
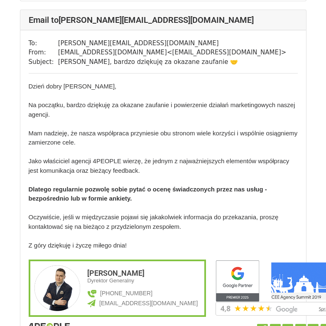
scroll to position [828, 0]
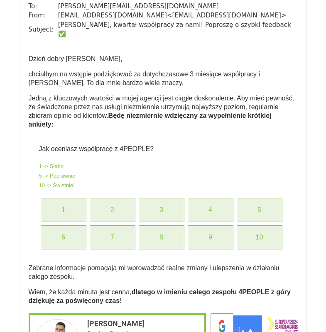
scroll to position [83, 0]
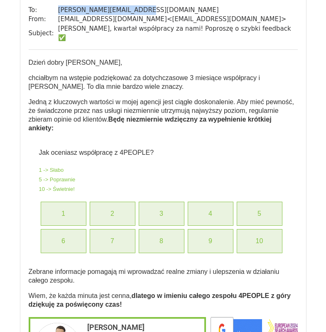
drag, startPoint x: 117, startPoint y: 12, endPoint x: 56, endPoint y: 13, distance: 61.8
click at [58, 13] on td "[PERSON_NAME][EMAIL_ADDRESS][DOMAIN_NAME]" at bounding box center [177, 10] width 239 height 10
copy td "[PERSON_NAME][EMAIL_ADDRESS][DOMAIN_NAME]"
